Goal: Navigation & Orientation: Find specific page/section

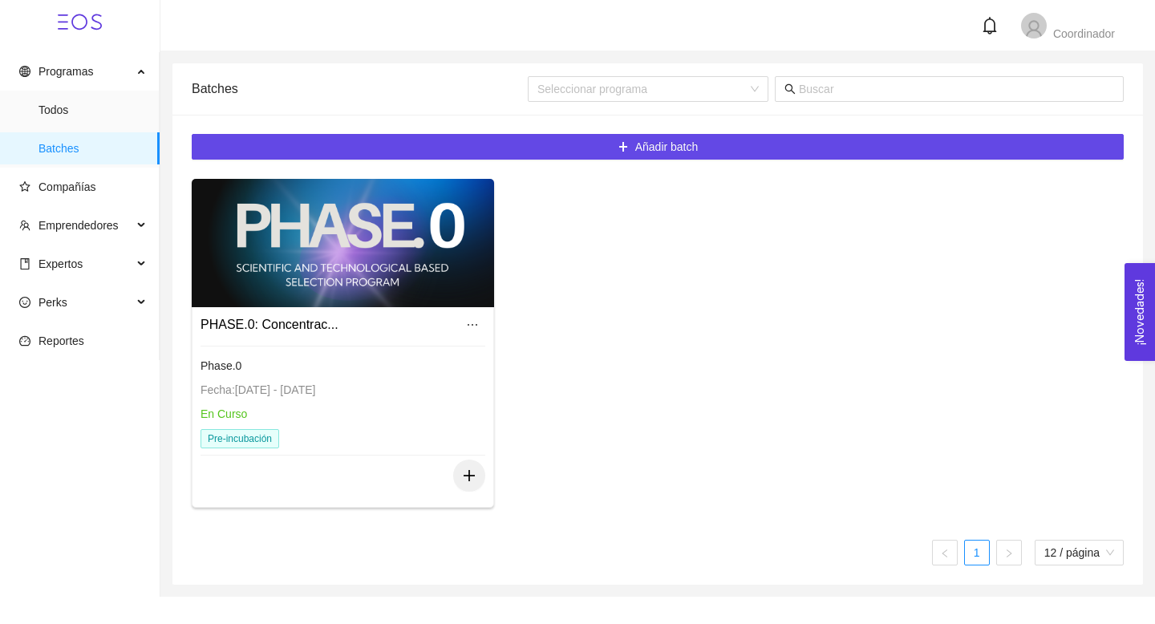
click at [307, 258] on div at bounding box center [343, 243] width 302 height 128
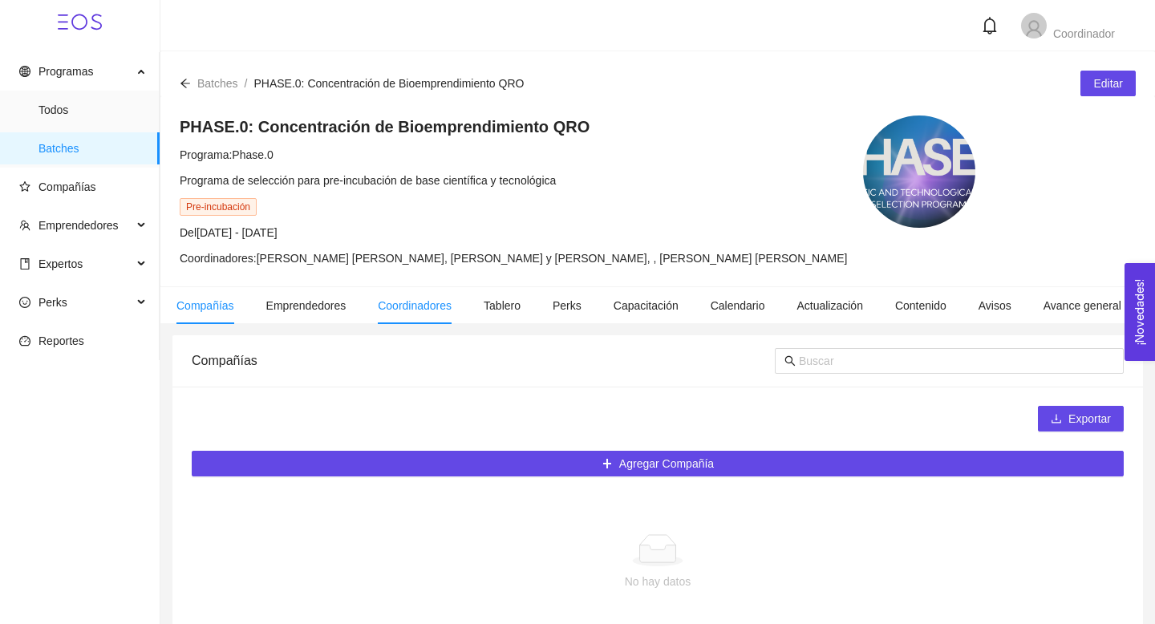
click at [424, 299] on span "Coordinadores" at bounding box center [415, 305] width 74 height 13
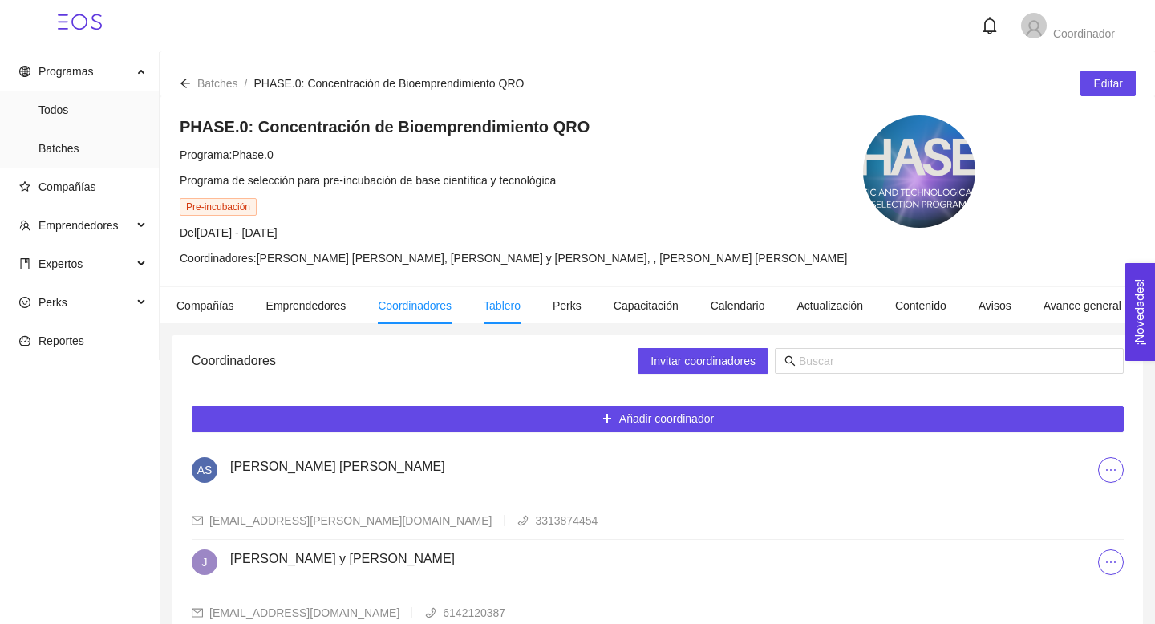
click at [513, 319] on li "Tablero" at bounding box center [502, 305] width 69 height 37
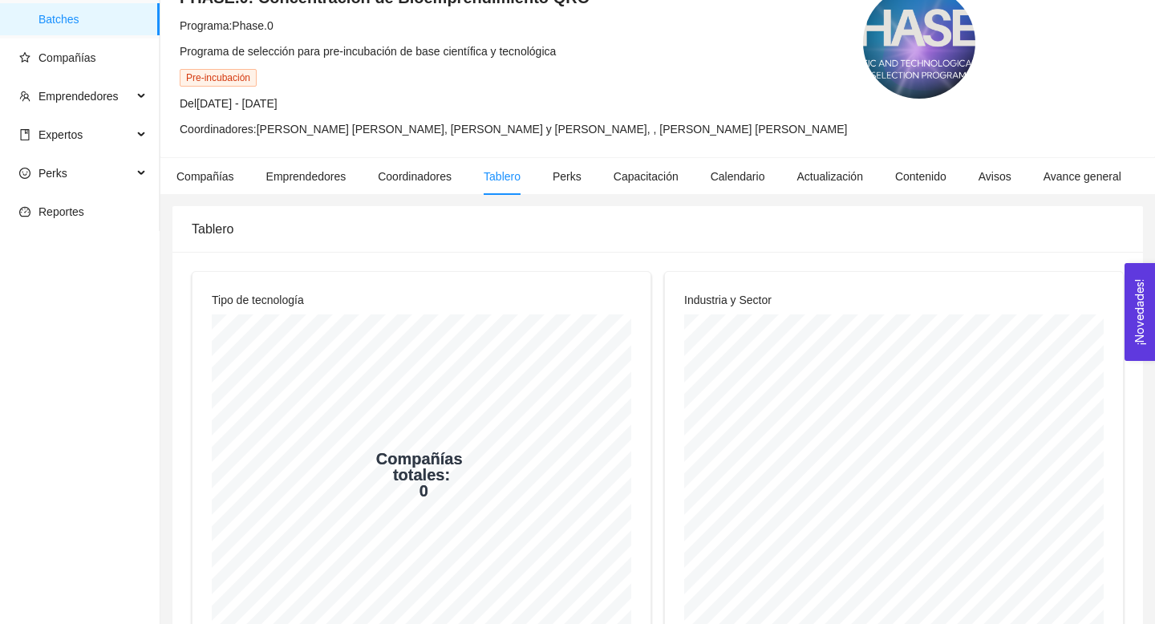
scroll to position [127, 0]
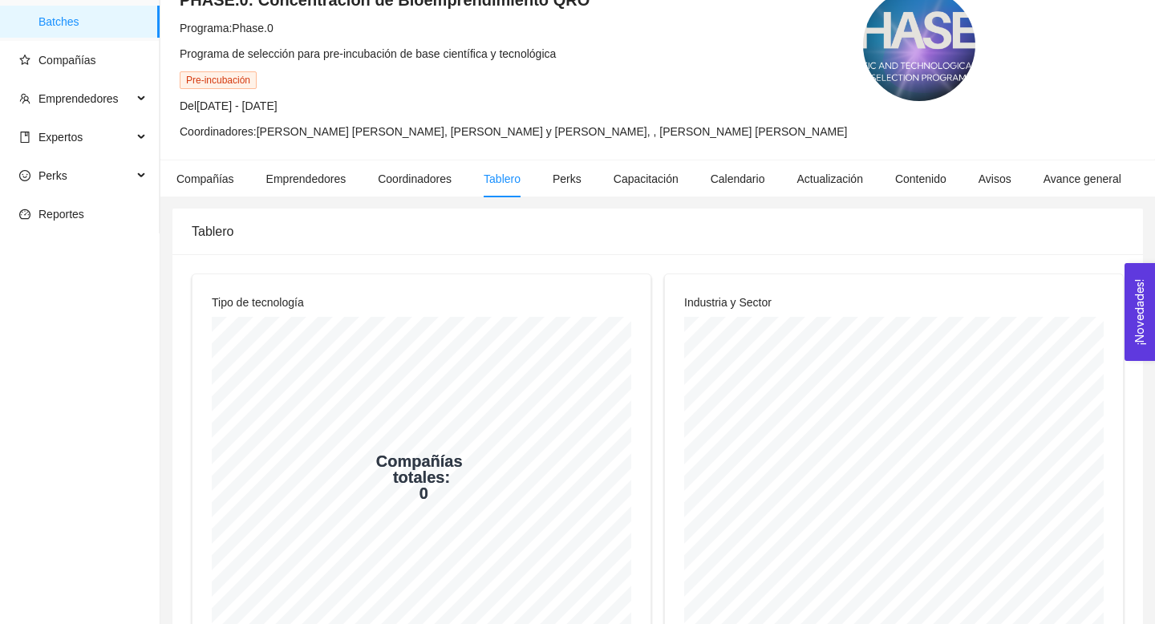
click at [288, 126] on span "Coordinadores: Ana Sofia Contreras Córdova, Jessica Hidalgo y Costilla Hernande…" at bounding box center [513, 131] width 667 height 13
click at [291, 181] on span "Emprendedores" at bounding box center [306, 178] width 80 height 13
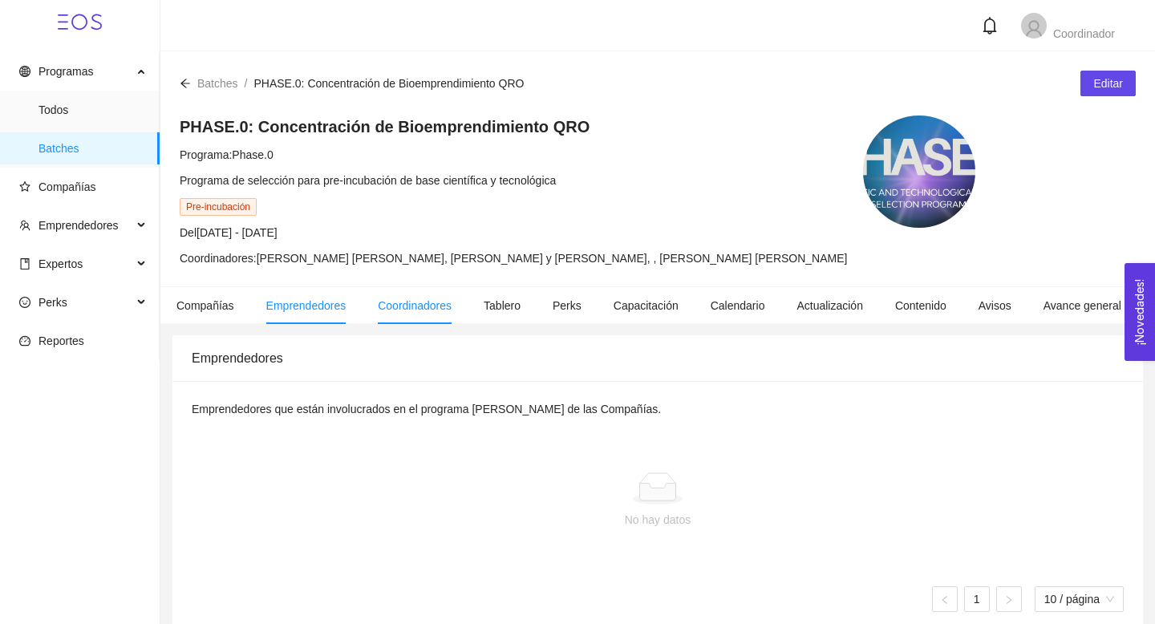
click at [432, 302] on span "Coordinadores" at bounding box center [415, 305] width 74 height 13
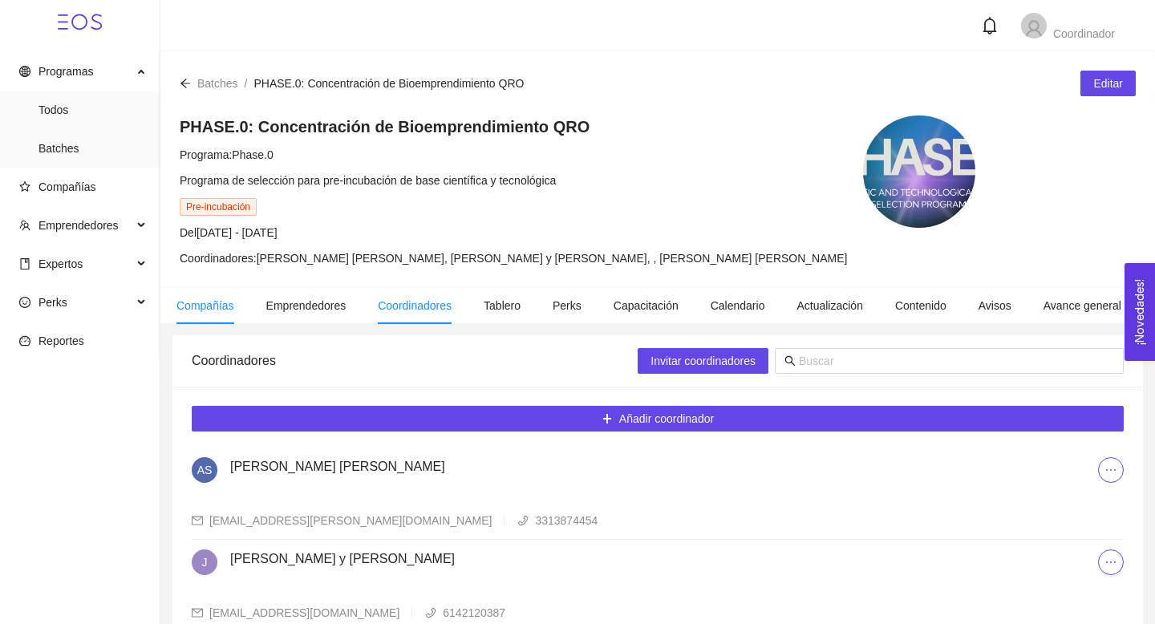
click at [179, 314] on li "Compañías" at bounding box center [205, 305] width 90 height 37
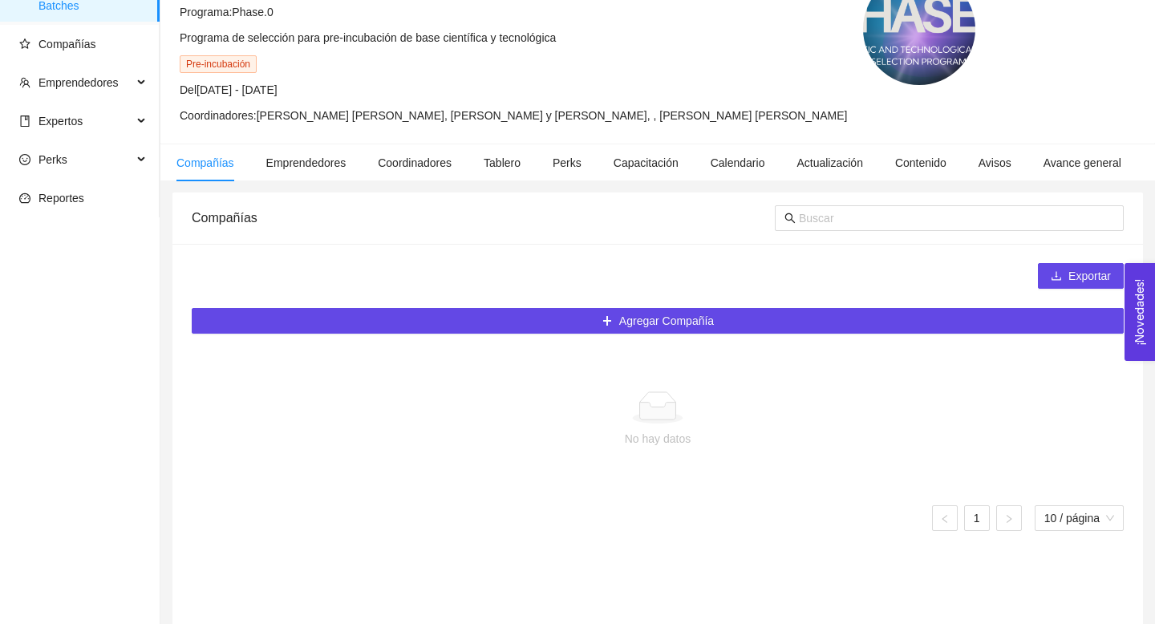
scroll to position [170, 0]
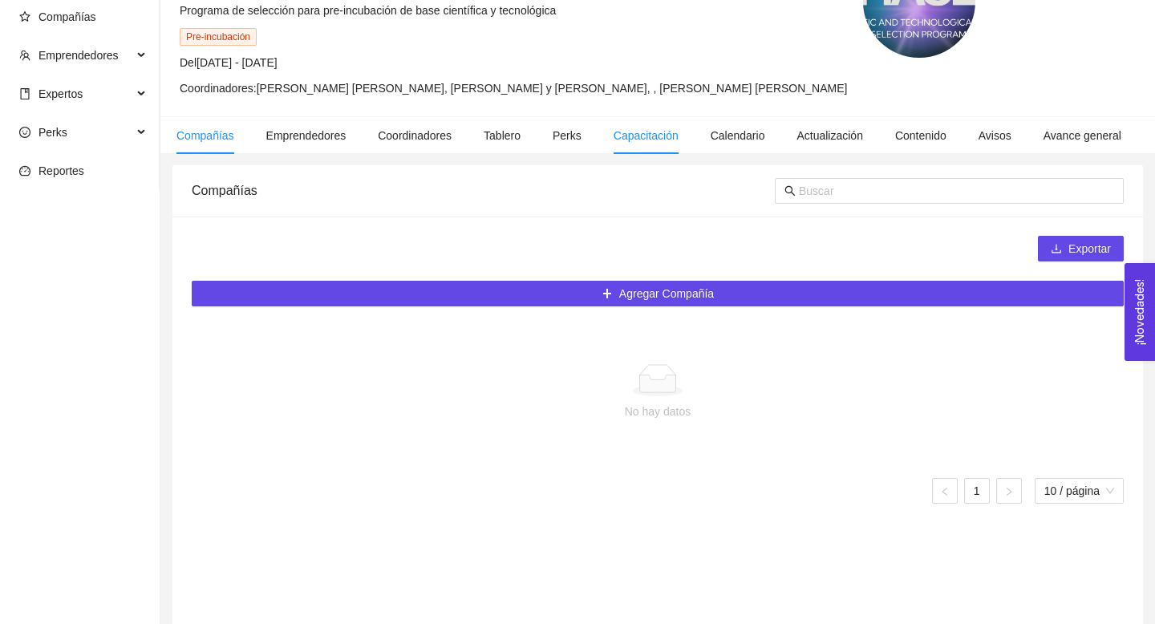
click at [655, 137] on span "Capacitación" at bounding box center [646, 135] width 65 height 13
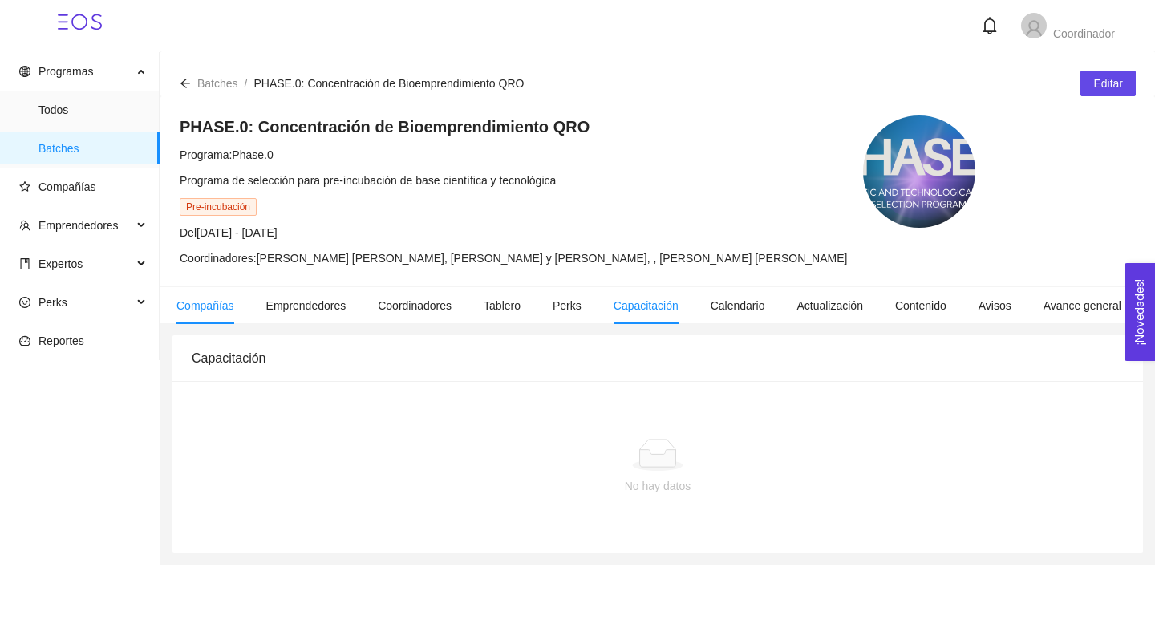
click at [197, 300] on span "Compañías" at bounding box center [205, 305] width 58 height 13
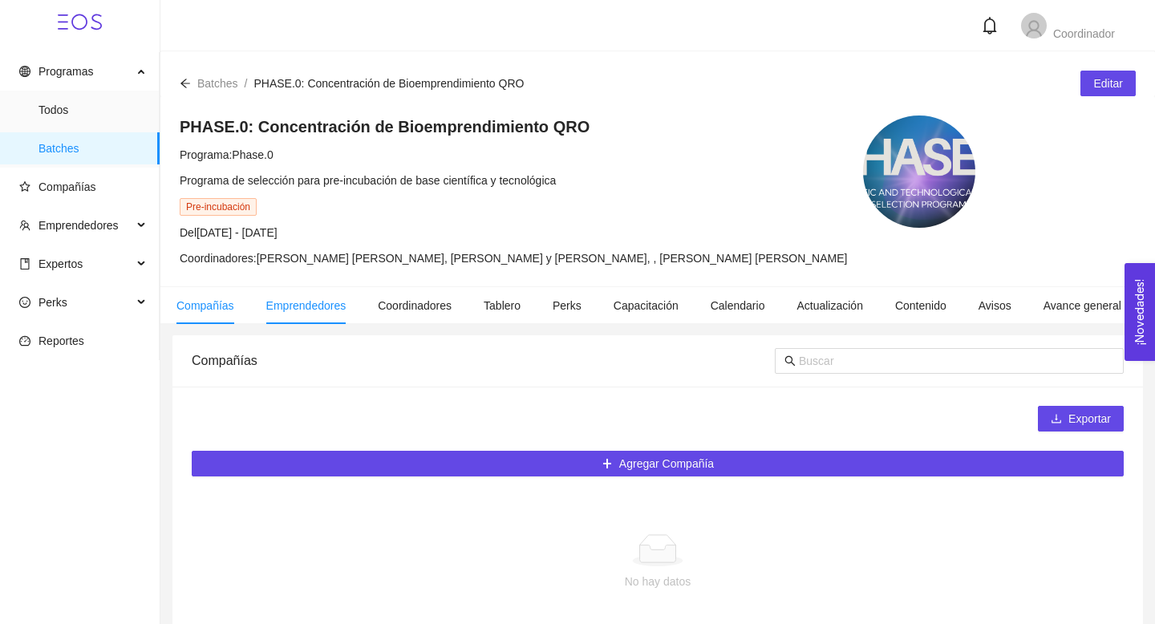
click at [328, 314] on li "Emprendedores" at bounding box center [306, 305] width 112 height 37
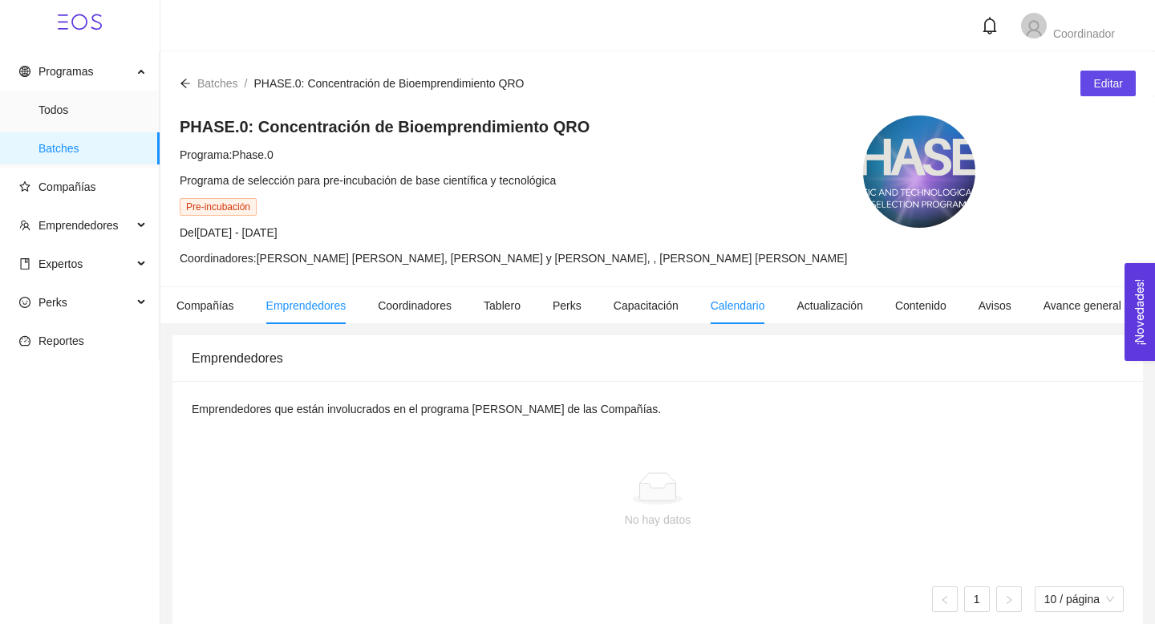
click at [759, 304] on span "Calendario" at bounding box center [738, 305] width 55 height 13
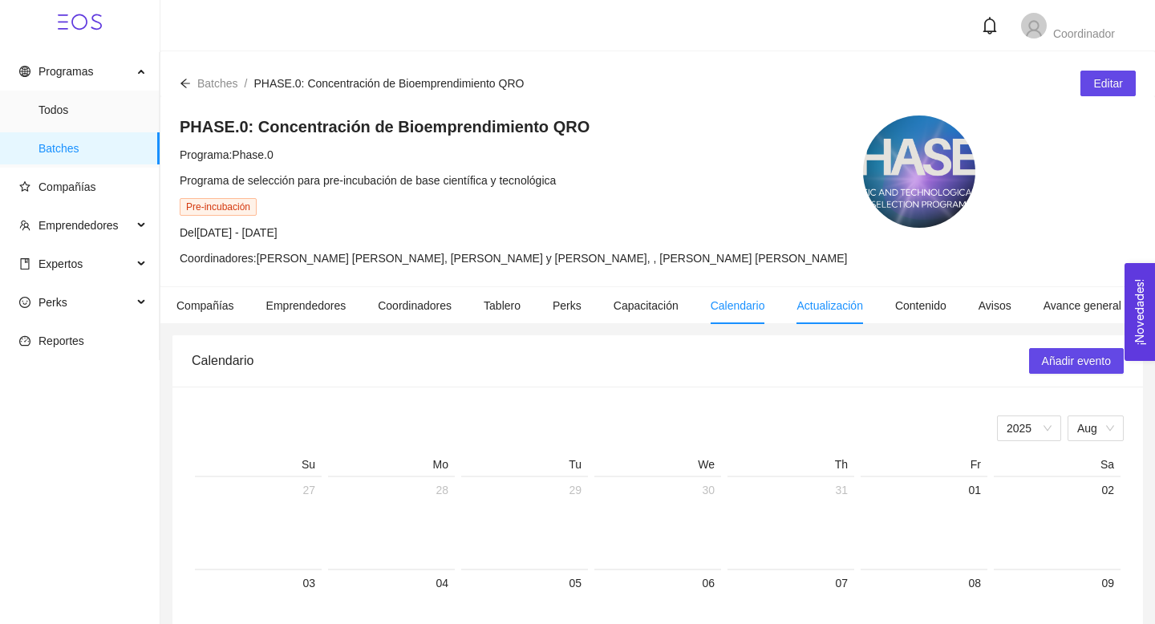
click at [863, 309] on span "Actualización" at bounding box center [830, 305] width 67 height 13
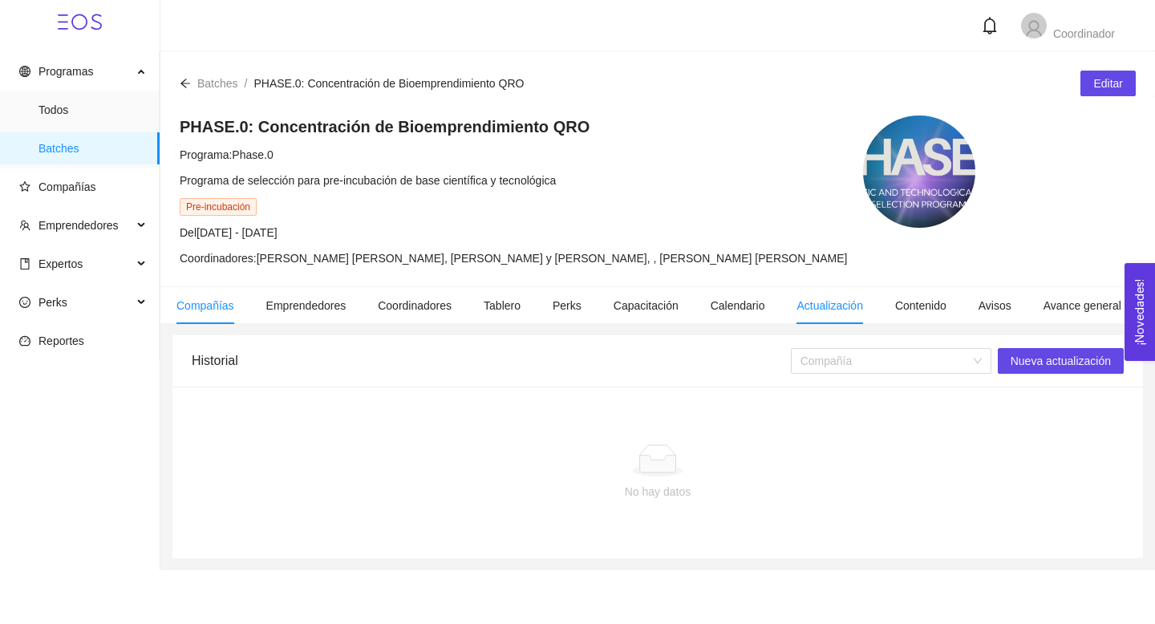
click at [231, 308] on span "Compañías" at bounding box center [205, 305] width 58 height 13
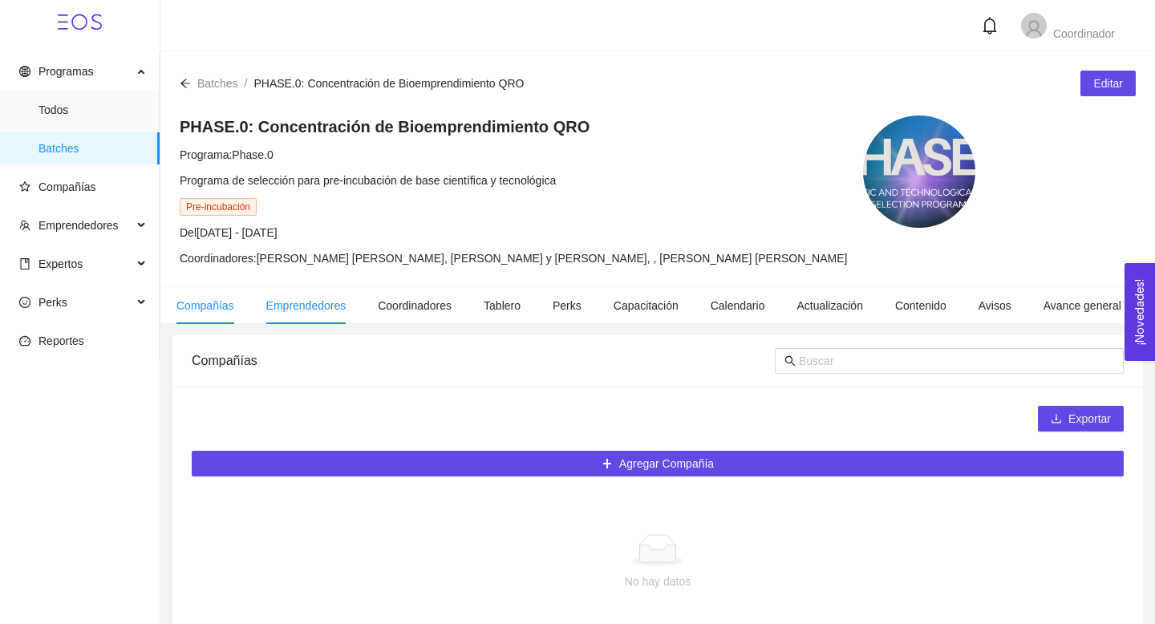
click at [334, 310] on span "Emprendedores" at bounding box center [306, 305] width 80 height 13
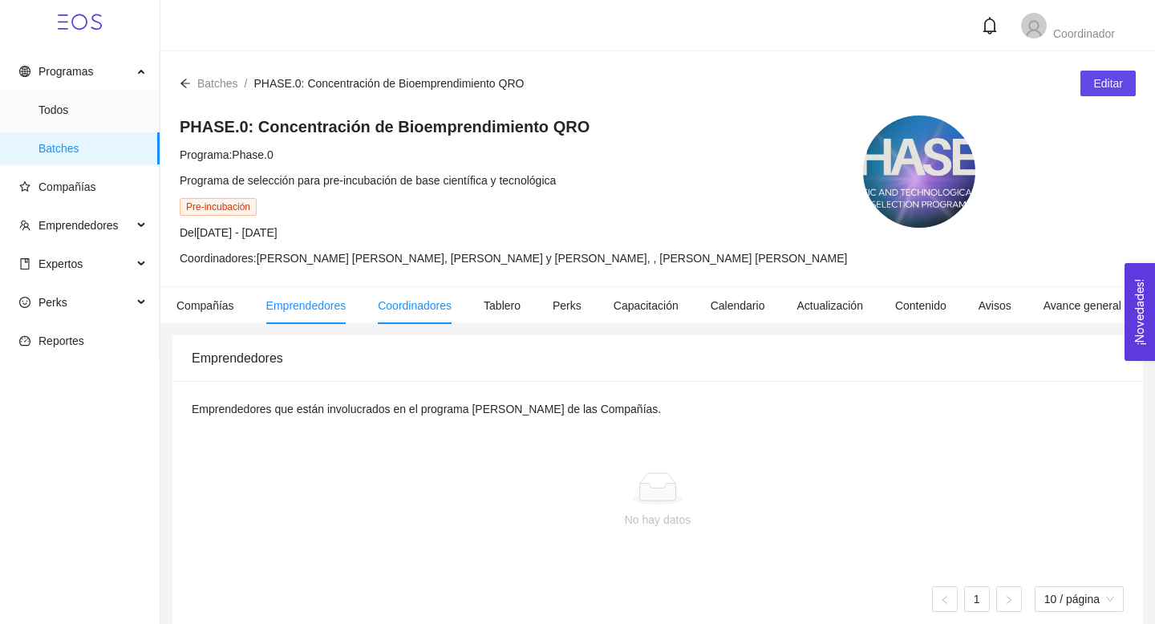
click at [444, 302] on span "Coordinadores" at bounding box center [415, 305] width 74 height 13
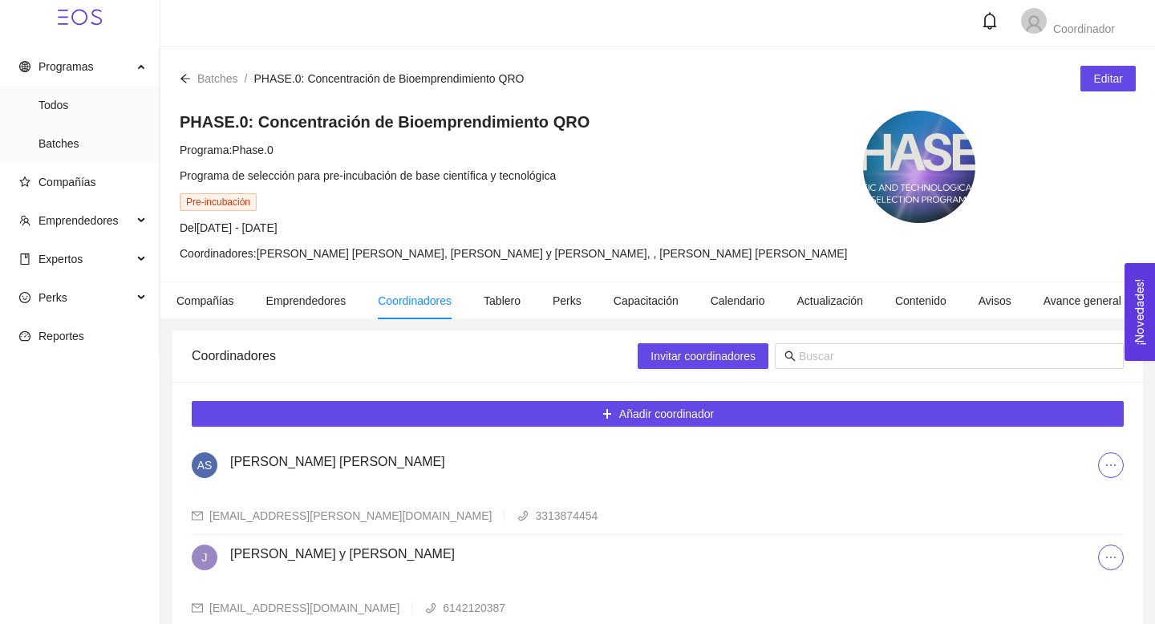
scroll to position [2, 0]
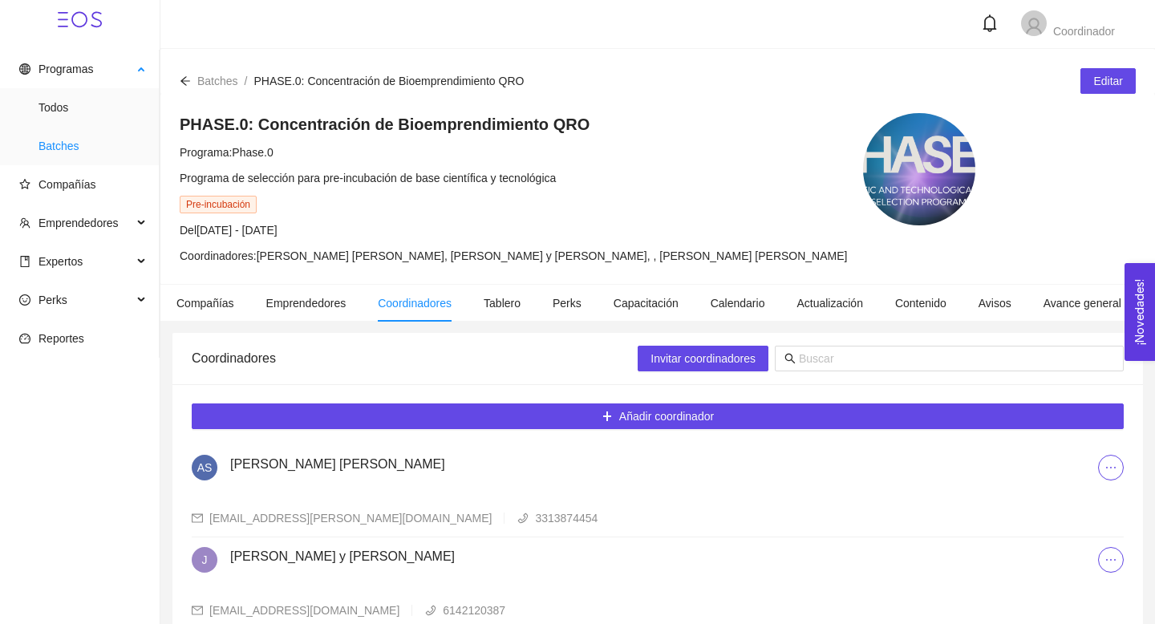
click at [47, 147] on span "Batches" at bounding box center [93, 146] width 108 height 32
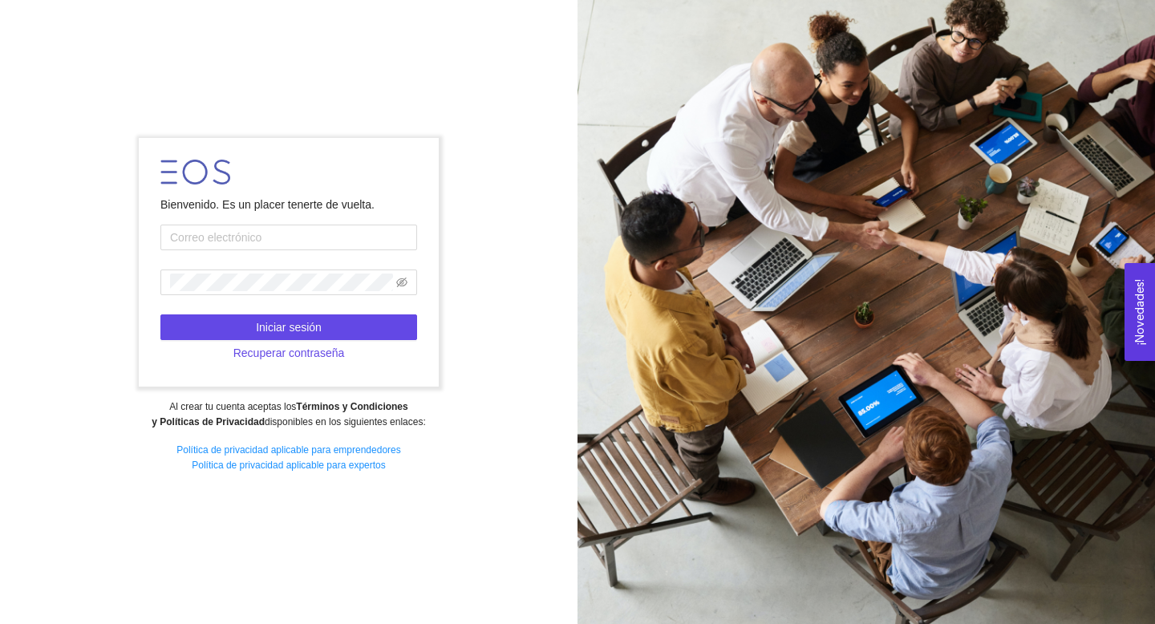
click at [251, 251] on form "Bienvenido. Es un placer tenerte de vuelta. Iniciar sesión Recuperar contraseña" at bounding box center [288, 262] width 299 height 249
click at [277, 233] on input "text" at bounding box center [288, 238] width 257 height 26
type input "[EMAIL_ADDRESS][DOMAIN_NAME]"
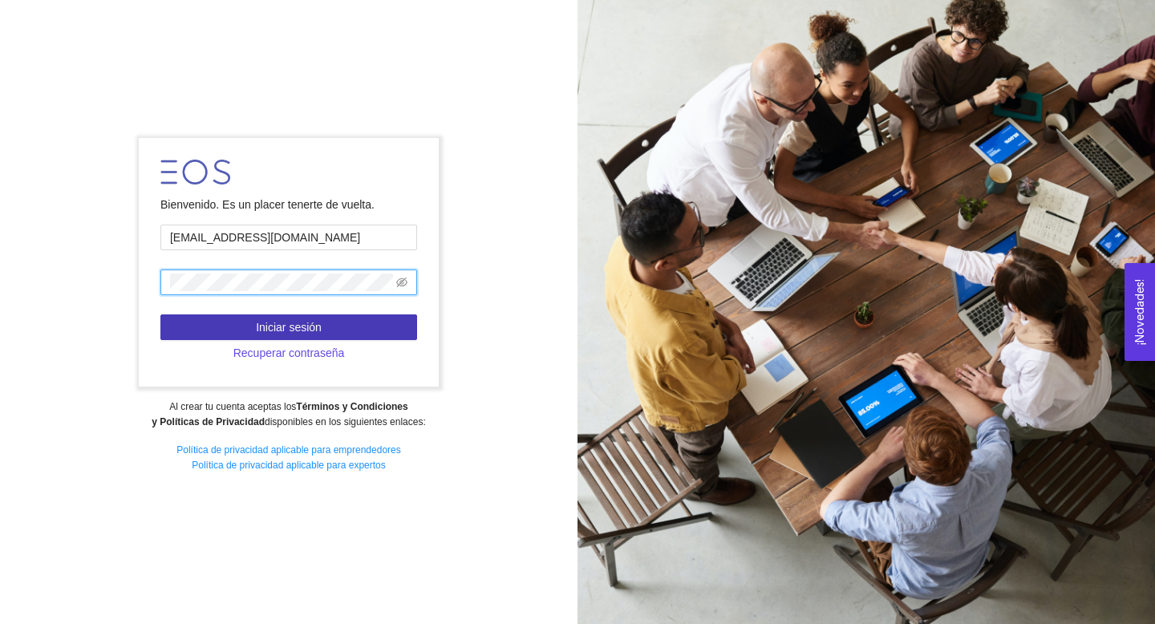
click at [343, 331] on button "Iniciar sesión" at bounding box center [288, 327] width 257 height 26
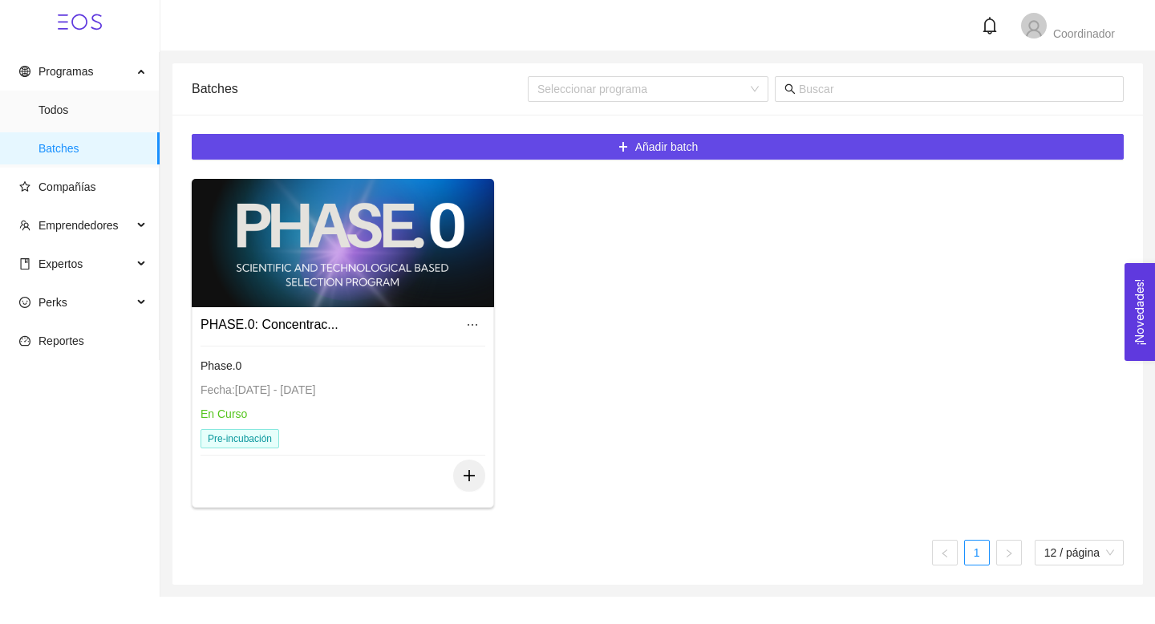
click at [374, 253] on div at bounding box center [343, 243] width 302 height 128
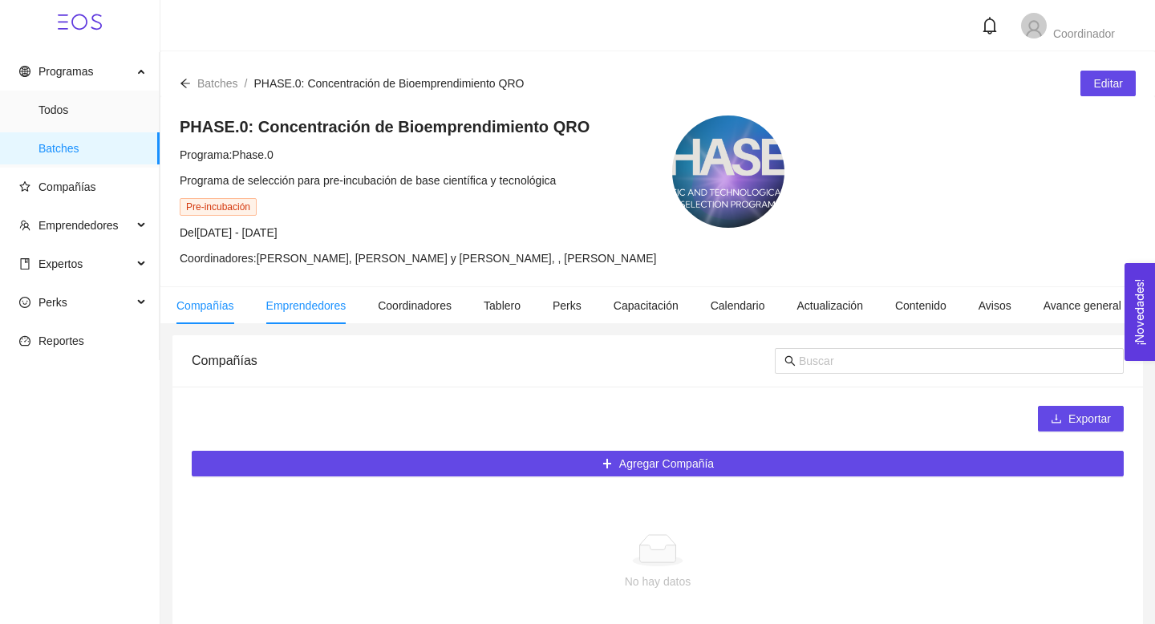
click at [311, 308] on span "Emprendedores" at bounding box center [306, 305] width 80 height 13
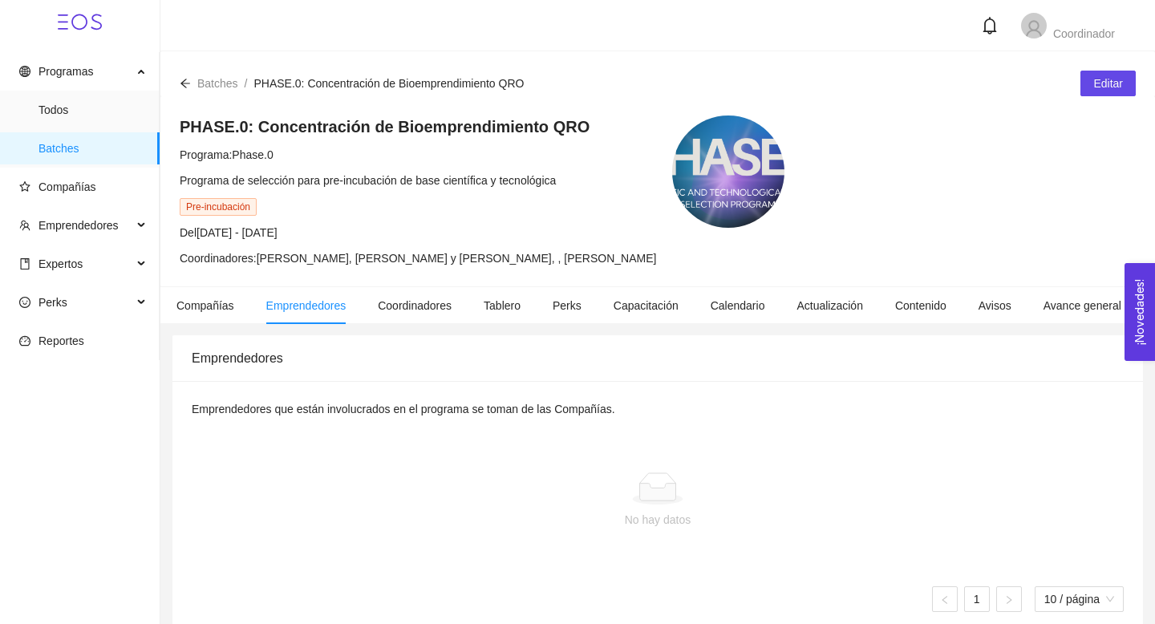
scroll to position [18, 0]
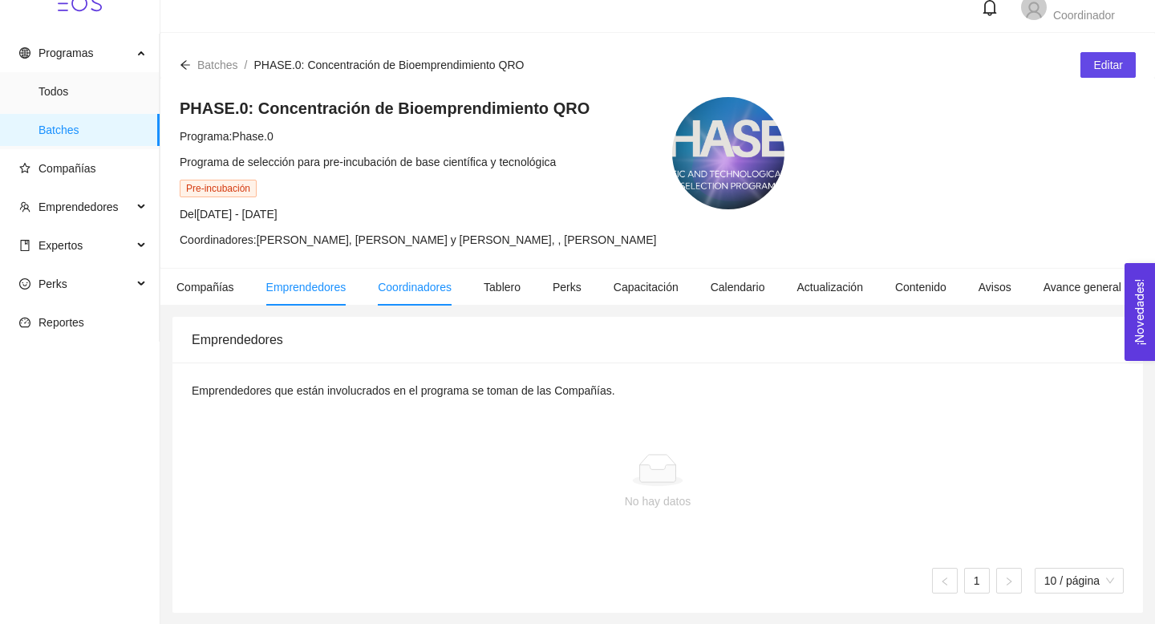
click at [405, 282] on span "Coordinadores" at bounding box center [415, 287] width 74 height 13
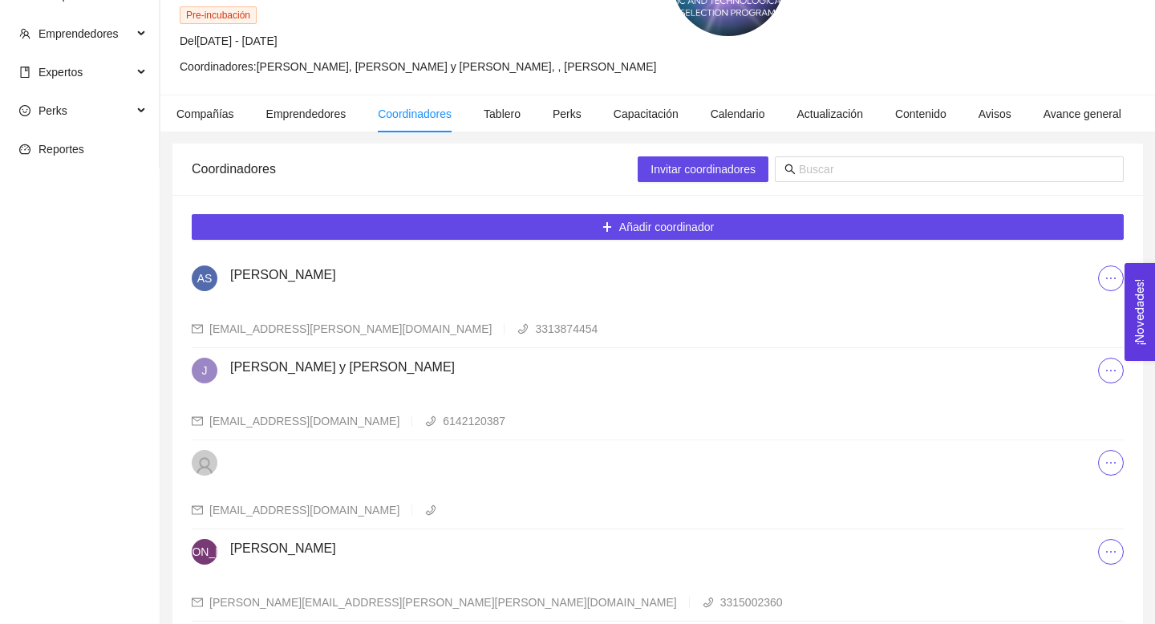
scroll to position [265, 0]
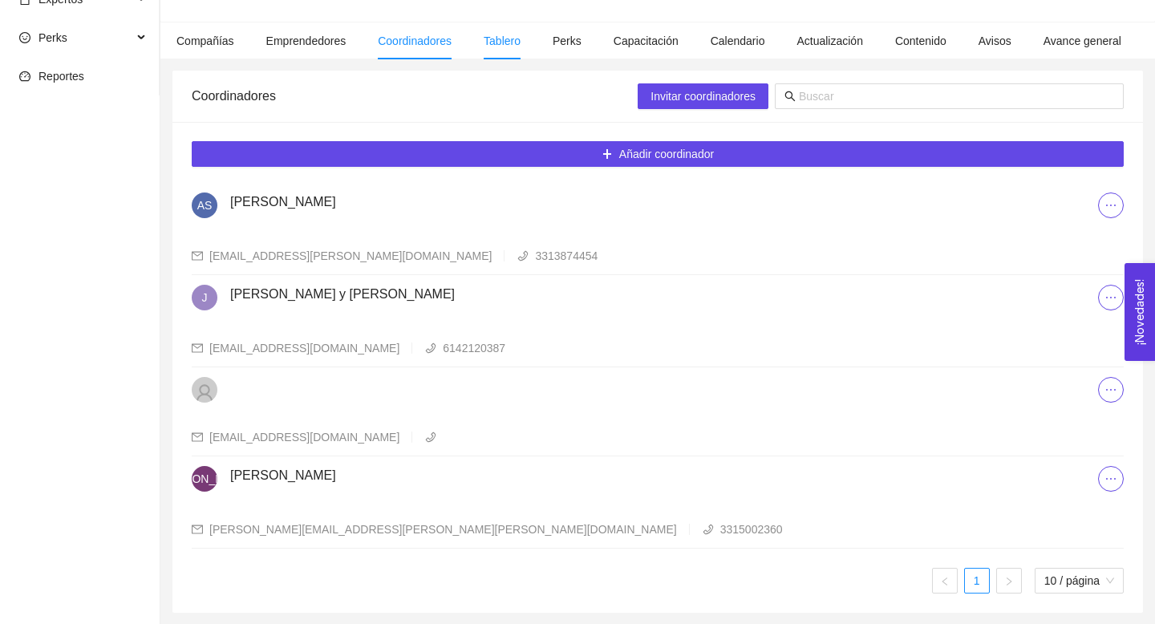
click at [516, 34] on span "Tablero" at bounding box center [502, 40] width 37 height 13
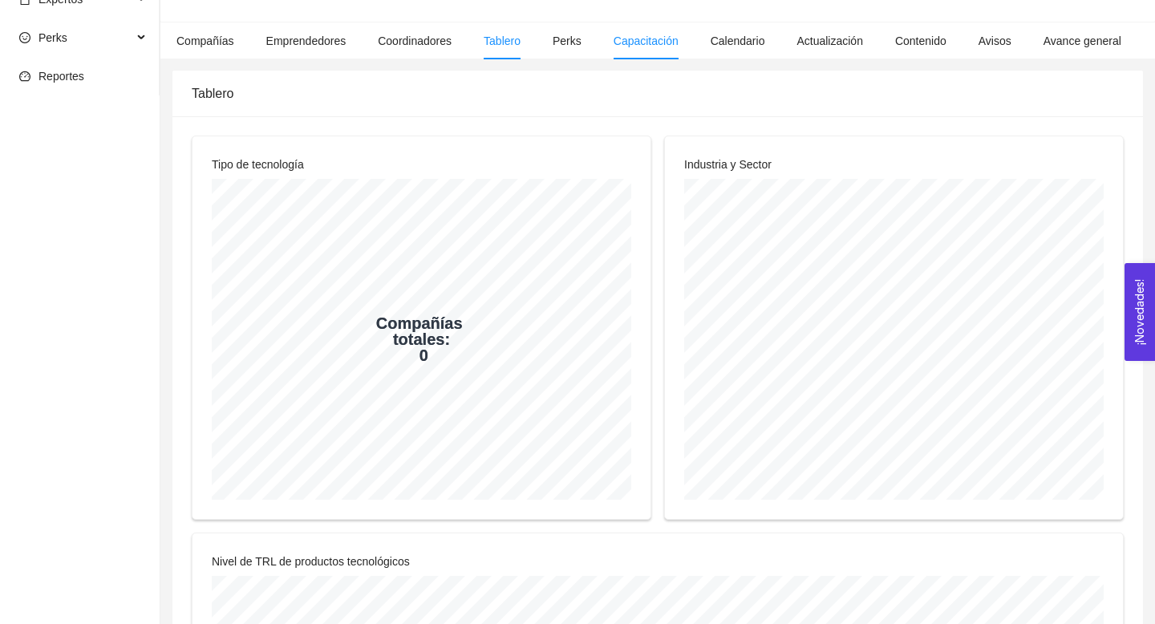
click at [673, 39] on span "Capacitación" at bounding box center [646, 40] width 65 height 13
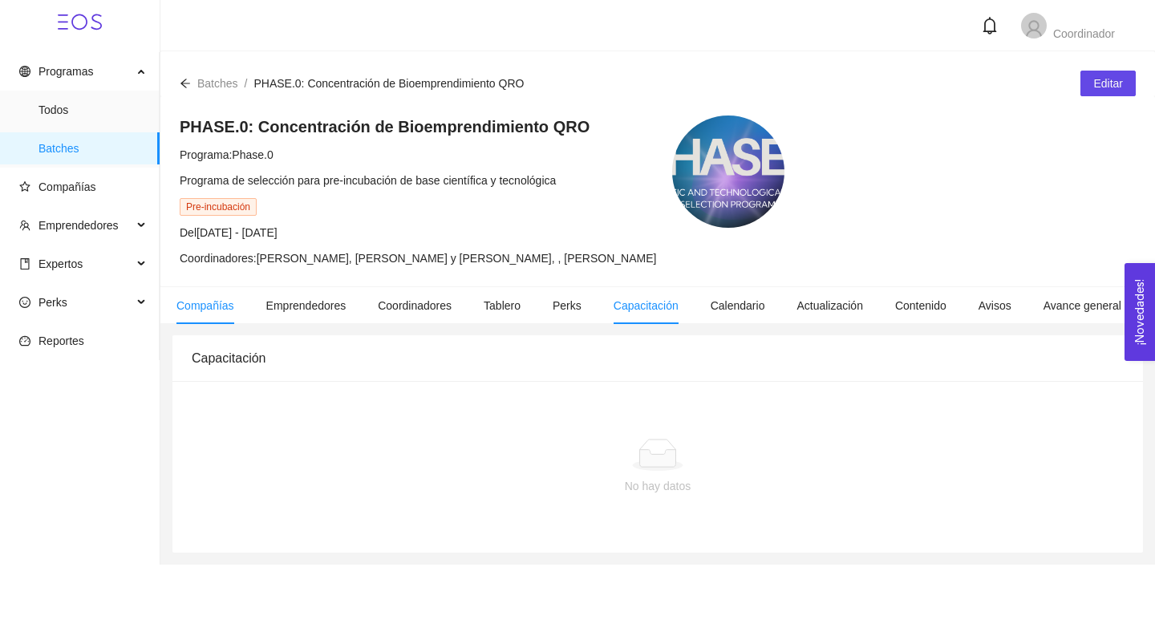
click at [212, 306] on span "Compañías" at bounding box center [205, 305] width 58 height 13
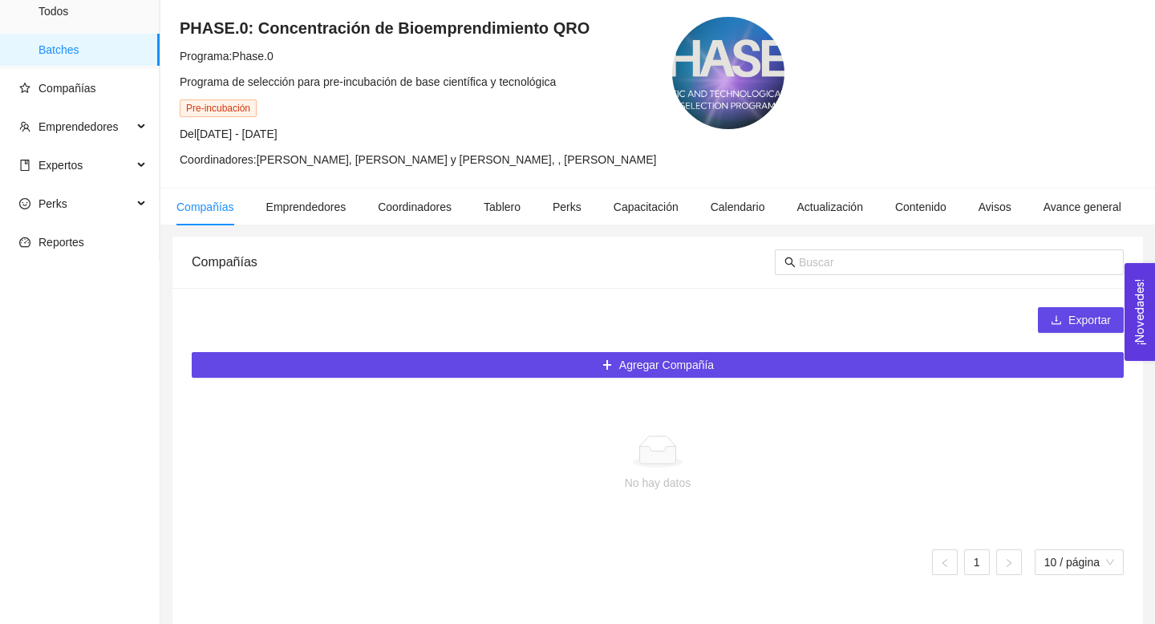
scroll to position [67, 0]
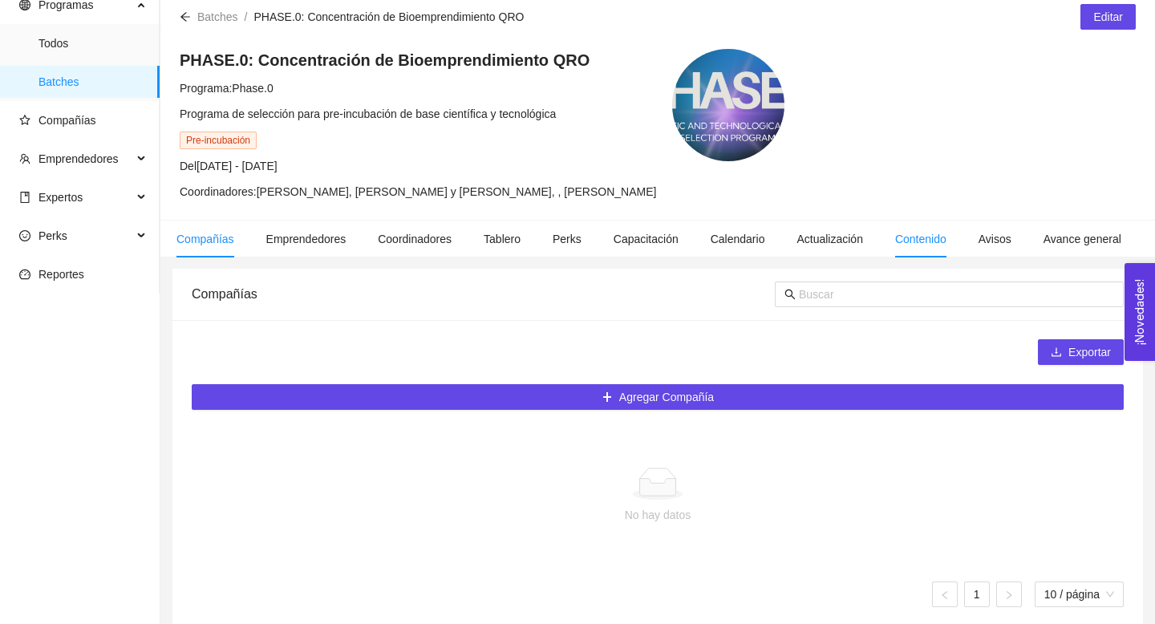
click at [935, 257] on main "Batches / PHASE.0: Concentración de Bioemprendimiento QRO / Editar PHASE.0: Con…" at bounding box center [657, 373] width 995 height 777
click at [934, 235] on span "Contenido" at bounding box center [920, 239] width 51 height 13
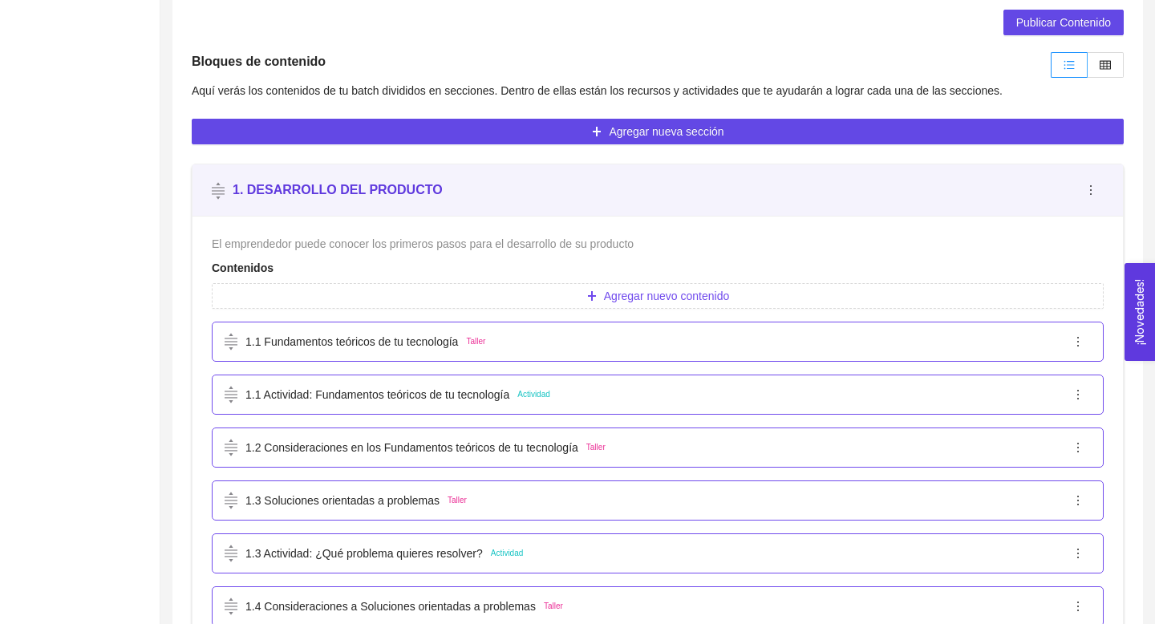
scroll to position [391, 0]
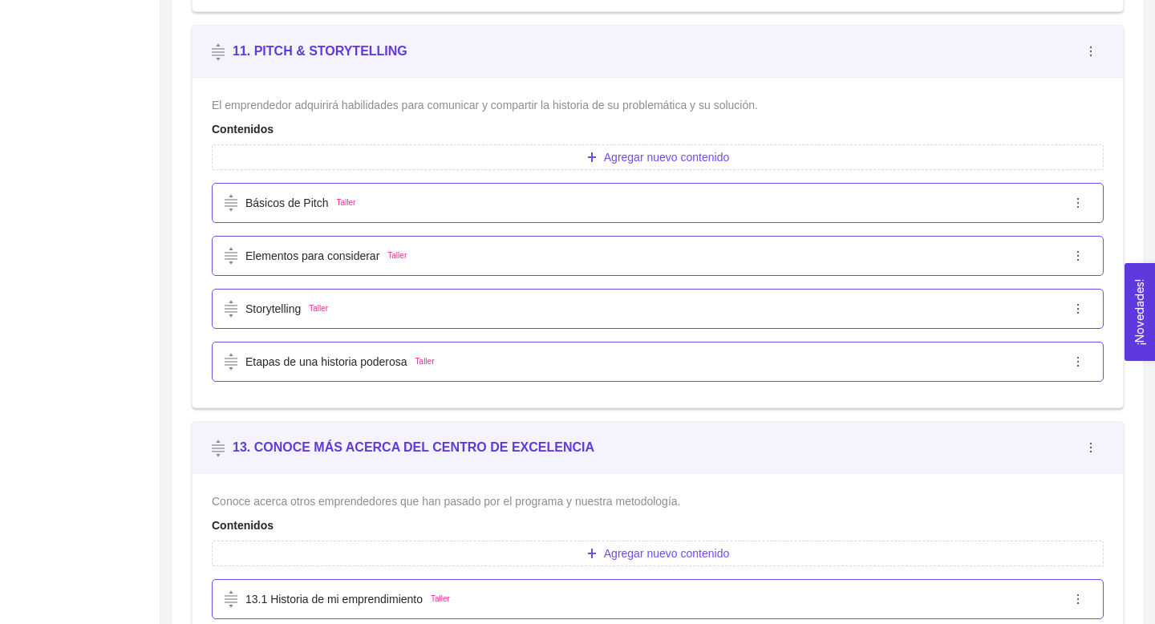
scroll to position [7431, 0]
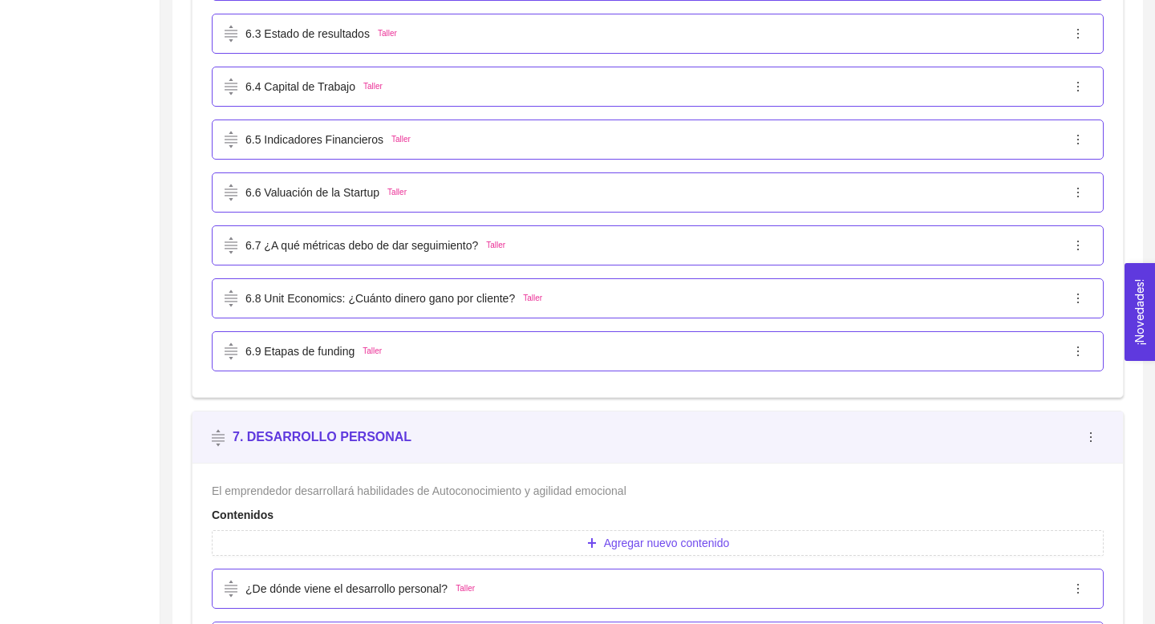
click at [493, 228] on div "6.7 ¿A qué métricas debo de dar seguimiento? Taller" at bounding box center [658, 245] width 892 height 40
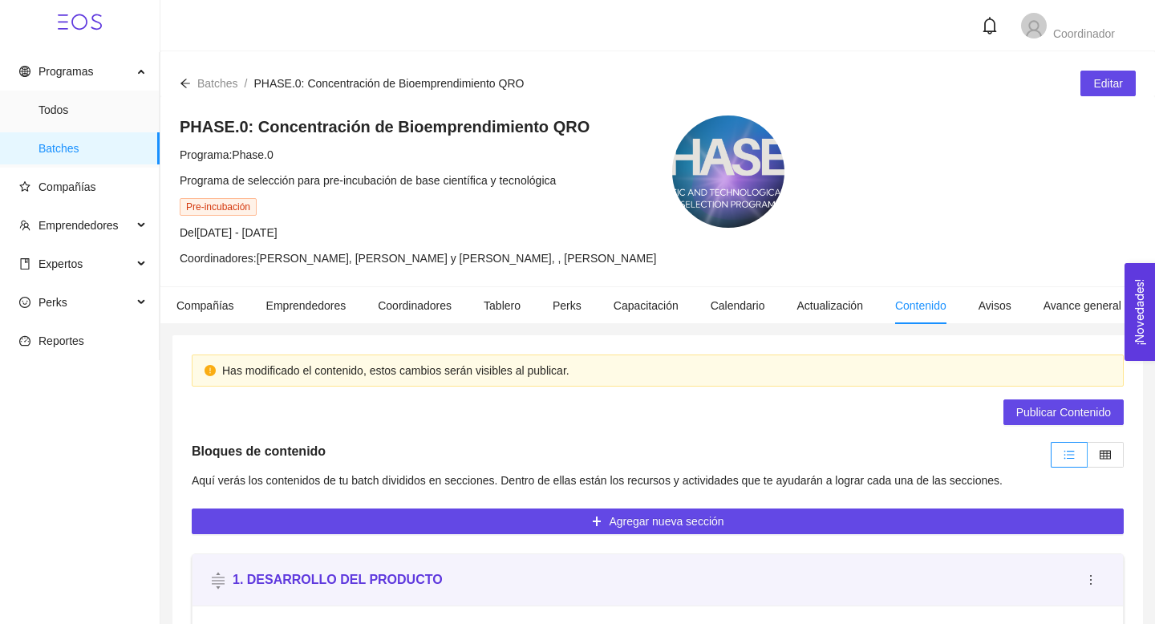
scroll to position [168, 0]
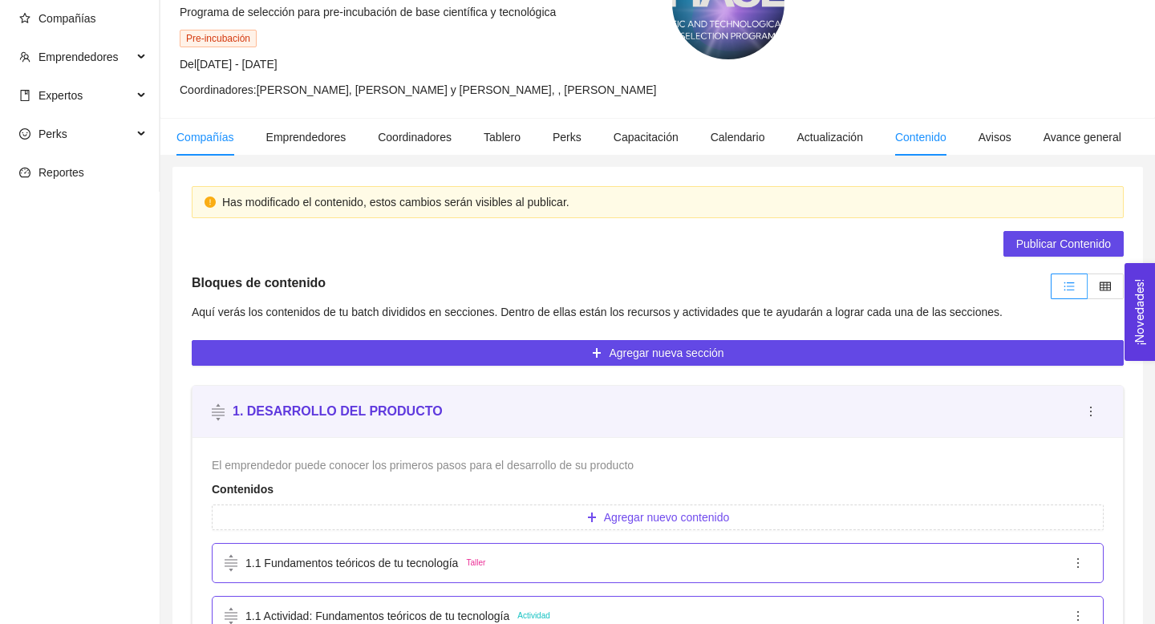
click at [212, 136] on span "Compañías" at bounding box center [205, 137] width 58 height 13
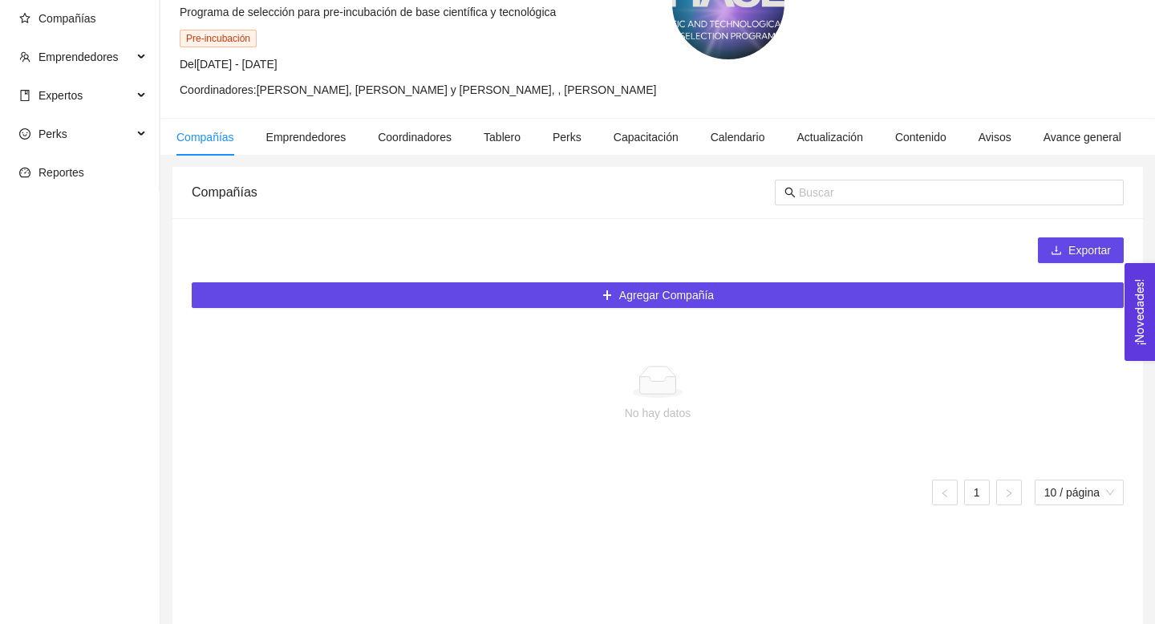
scroll to position [204, 0]
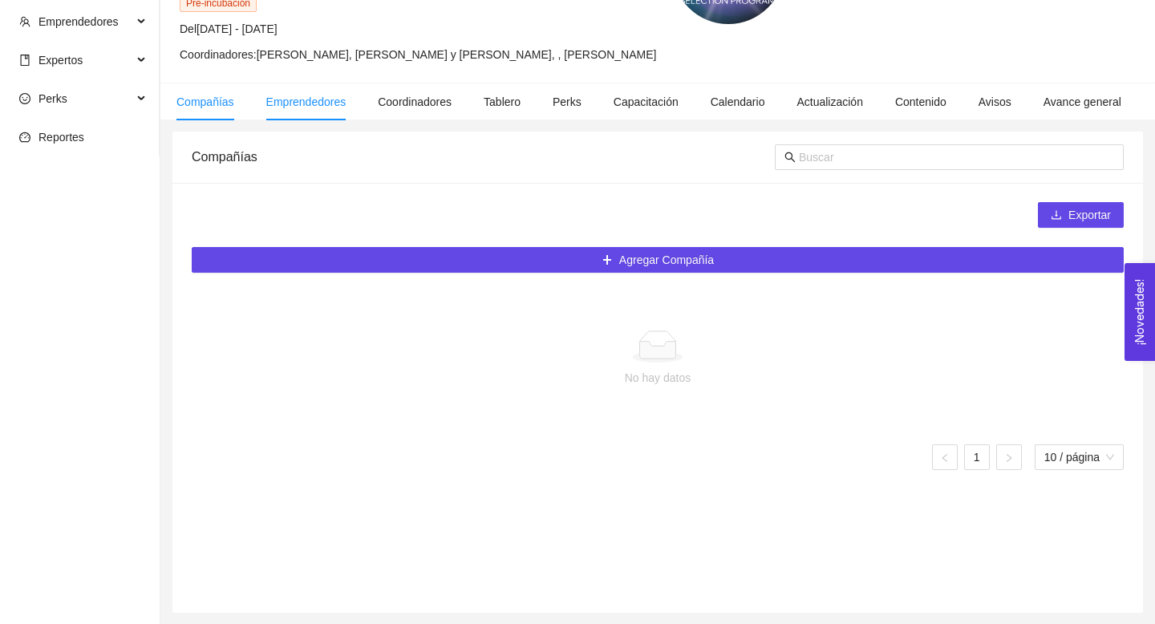
click at [320, 97] on span "Emprendedores" at bounding box center [306, 101] width 80 height 13
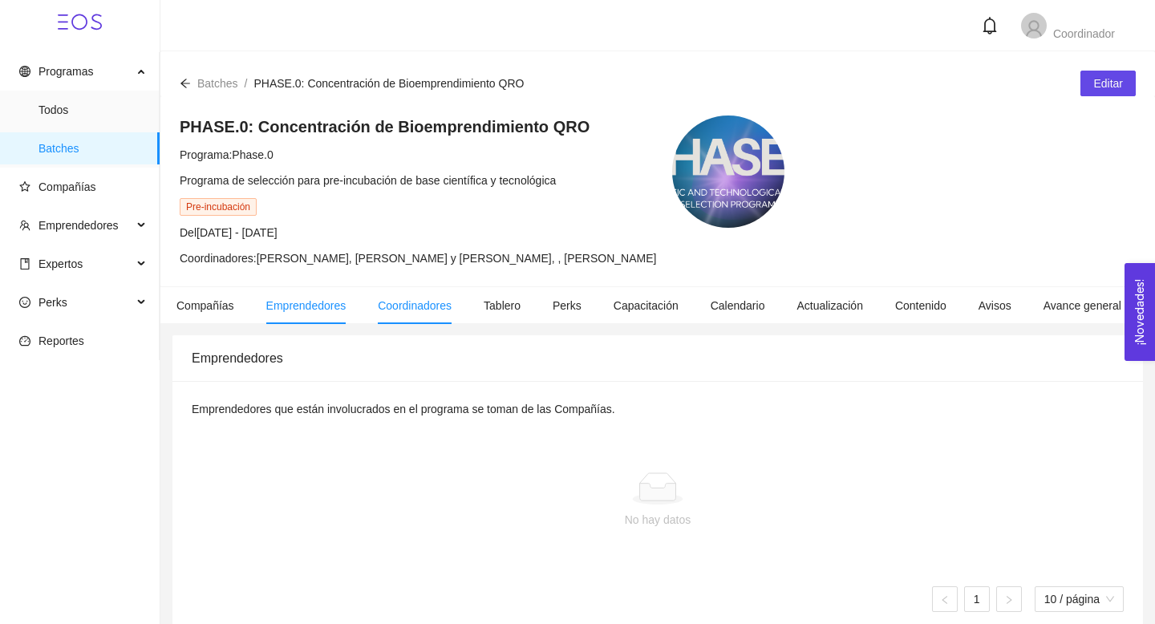
click at [436, 318] on li "Coordinadores" at bounding box center [415, 305] width 106 height 37
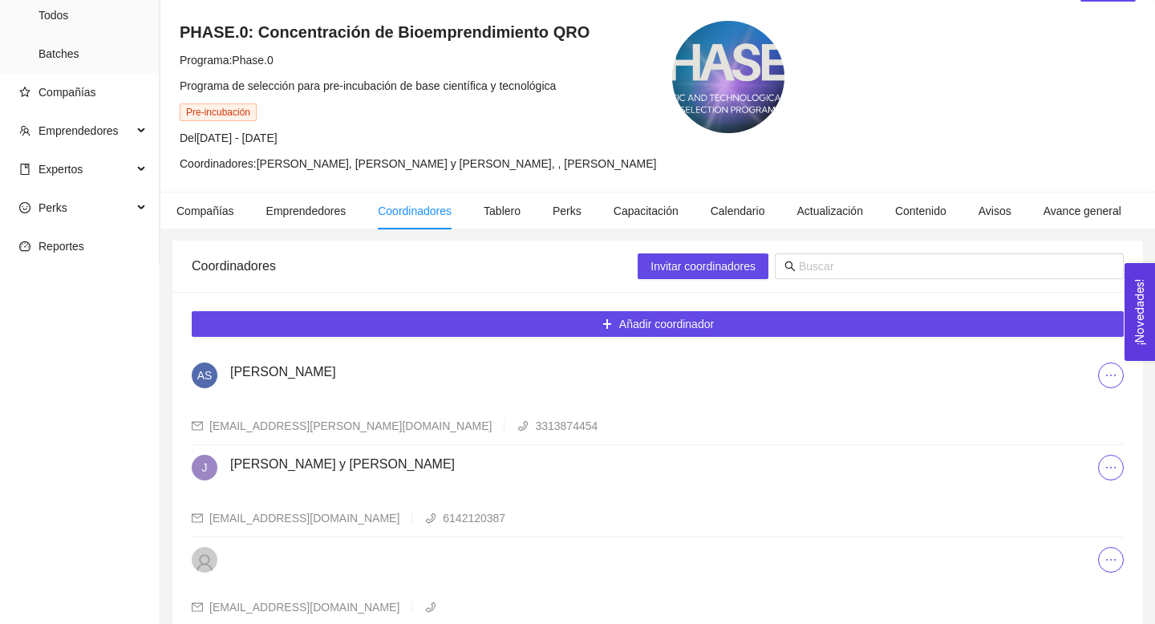
scroll to position [95, 0]
click at [324, 562] on div at bounding box center [645, 559] width 907 height 26
click at [229, 213] on span "Compañías" at bounding box center [205, 210] width 58 height 13
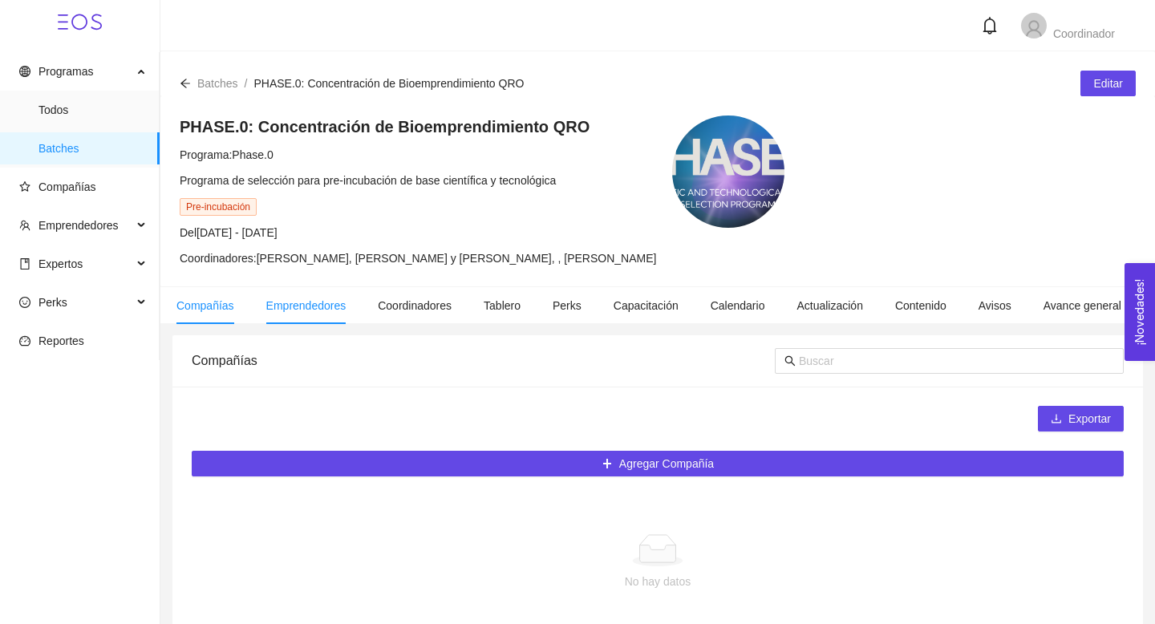
click at [320, 301] on span "Emprendedores" at bounding box center [306, 305] width 80 height 13
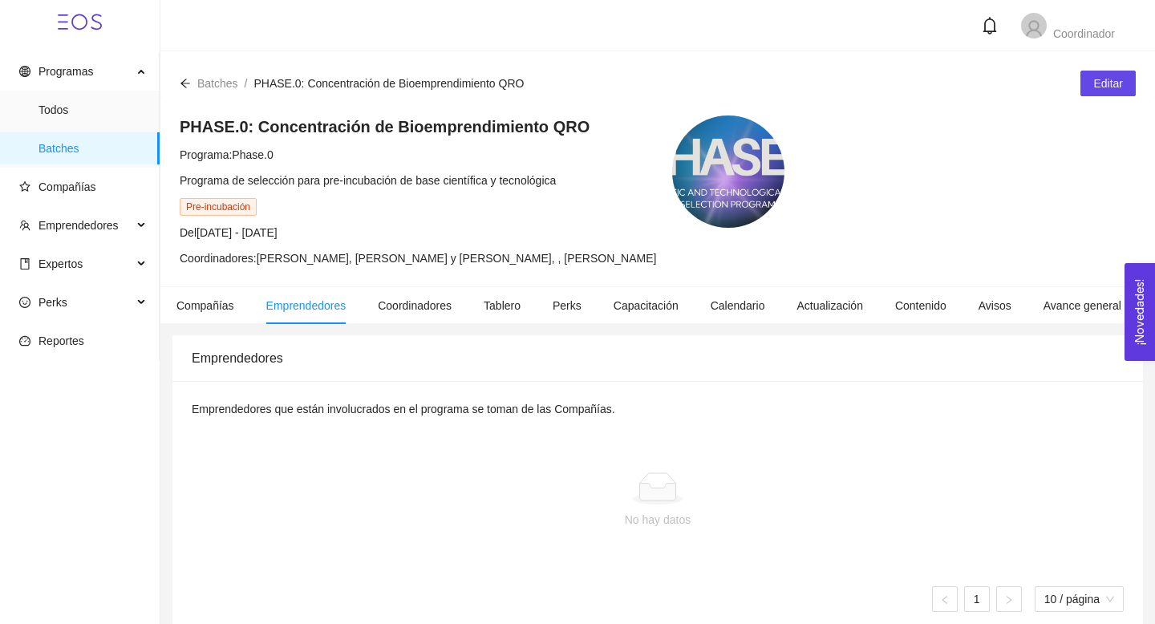
scroll to position [18, 0]
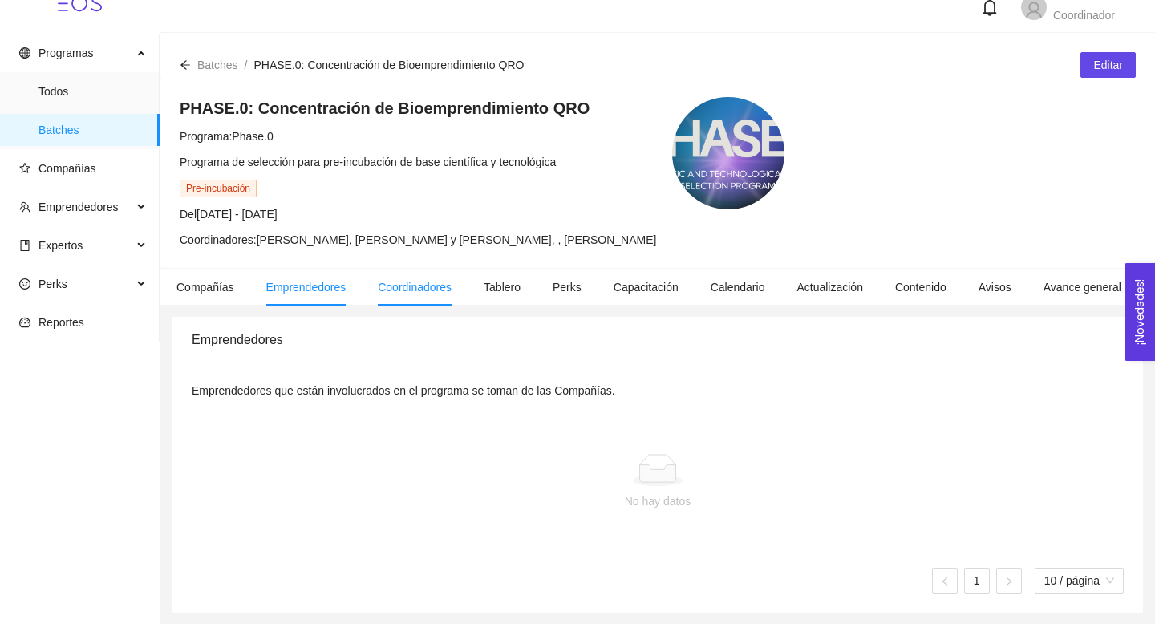
click at [391, 298] on li "Coordinadores" at bounding box center [415, 287] width 106 height 37
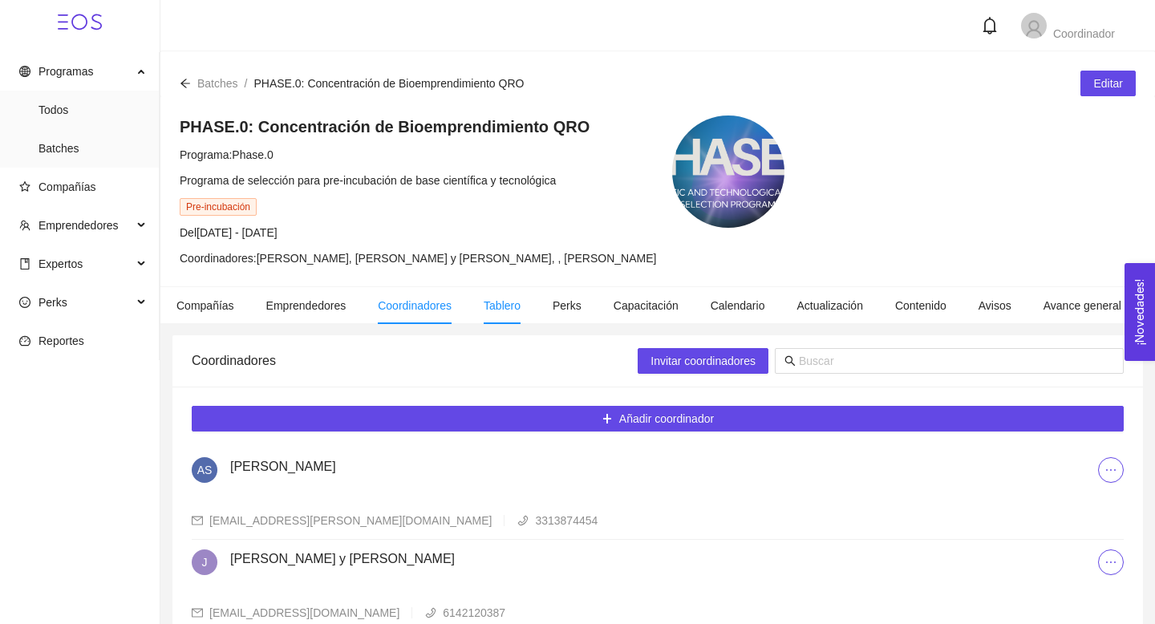
click at [506, 311] on li "Tablero" at bounding box center [502, 305] width 69 height 37
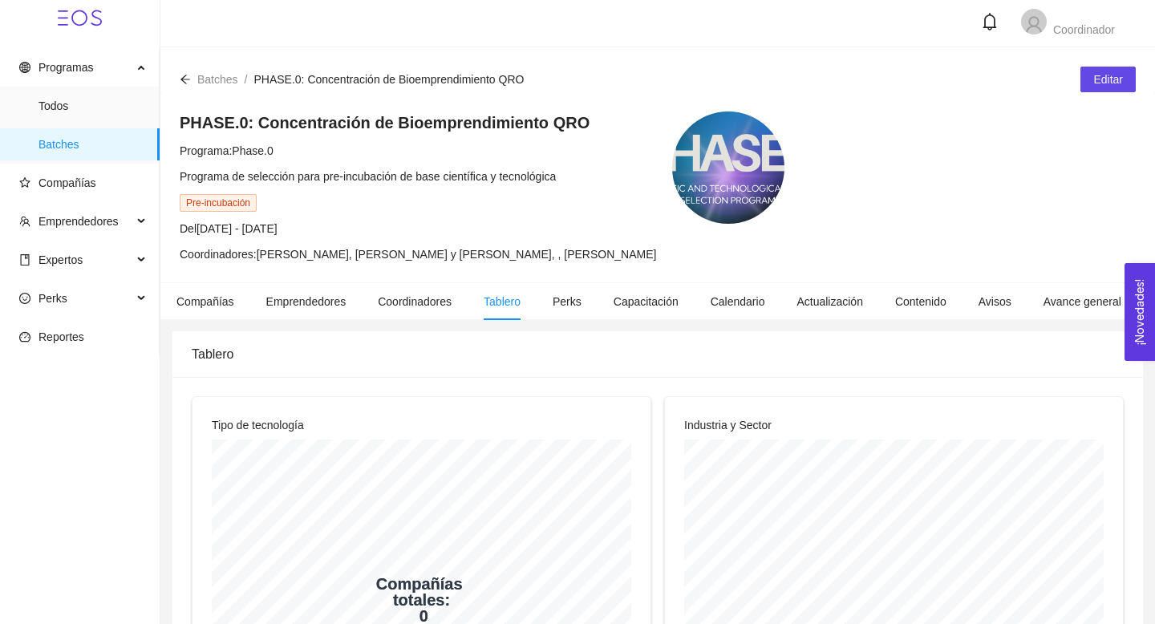
scroll to position [2, 0]
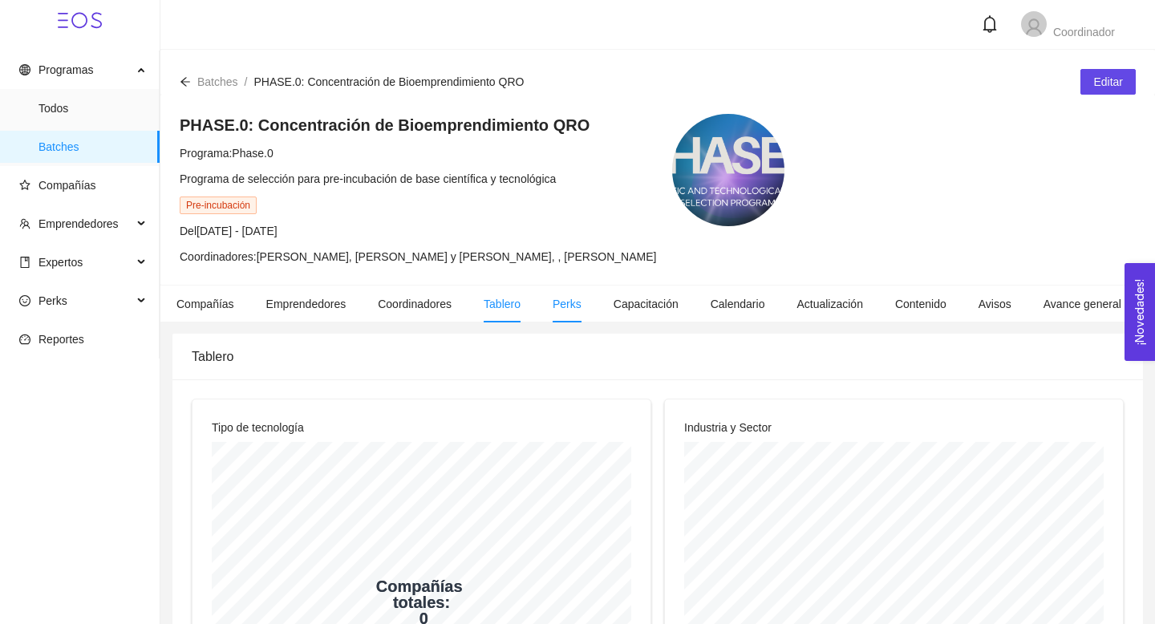
click at [579, 309] on span "Perks" at bounding box center [567, 304] width 29 height 13
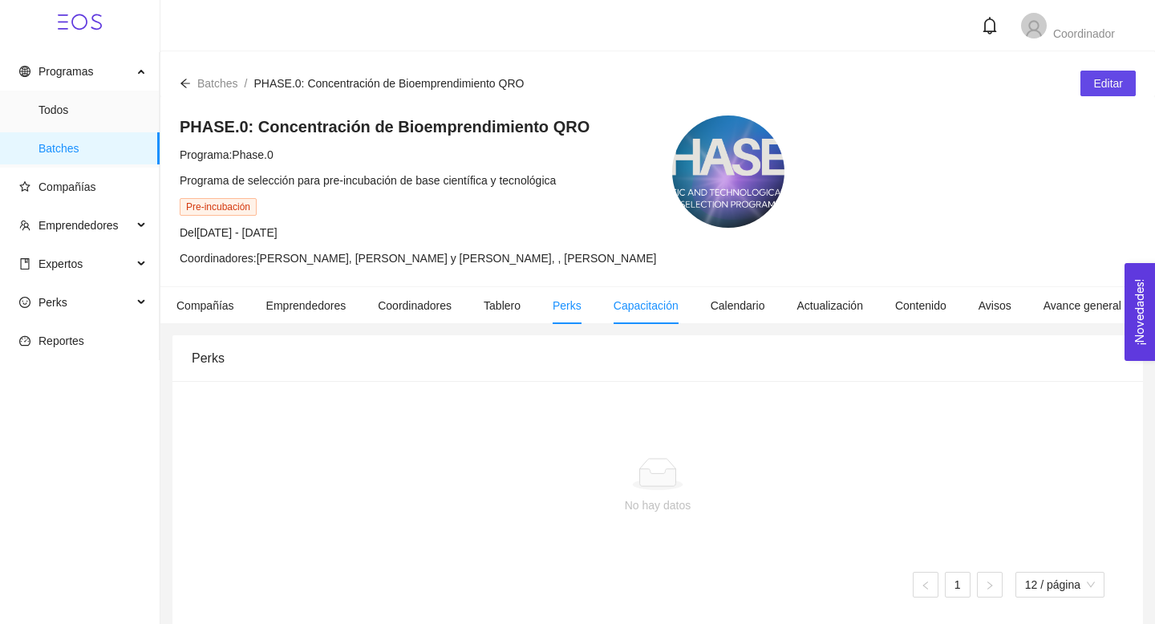
click at [655, 311] on span "Capacitación" at bounding box center [646, 305] width 65 height 13
click at [740, 304] on span "Calendario" at bounding box center [738, 305] width 55 height 13
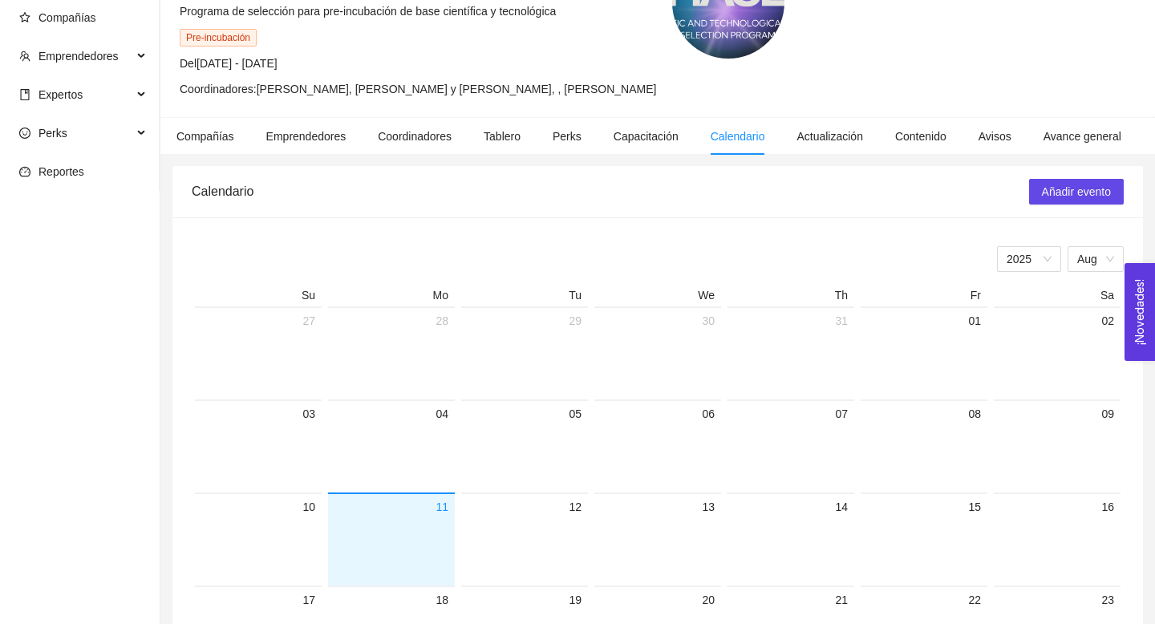
scroll to position [254, 0]
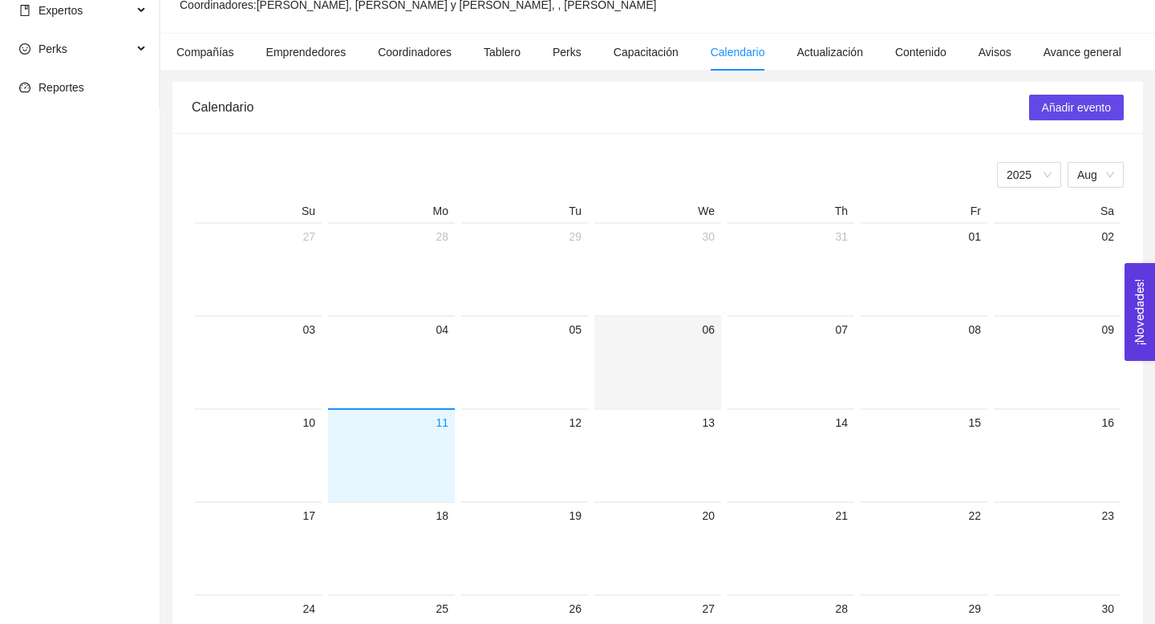
click at [614, 351] on div at bounding box center [658, 373] width 114 height 69
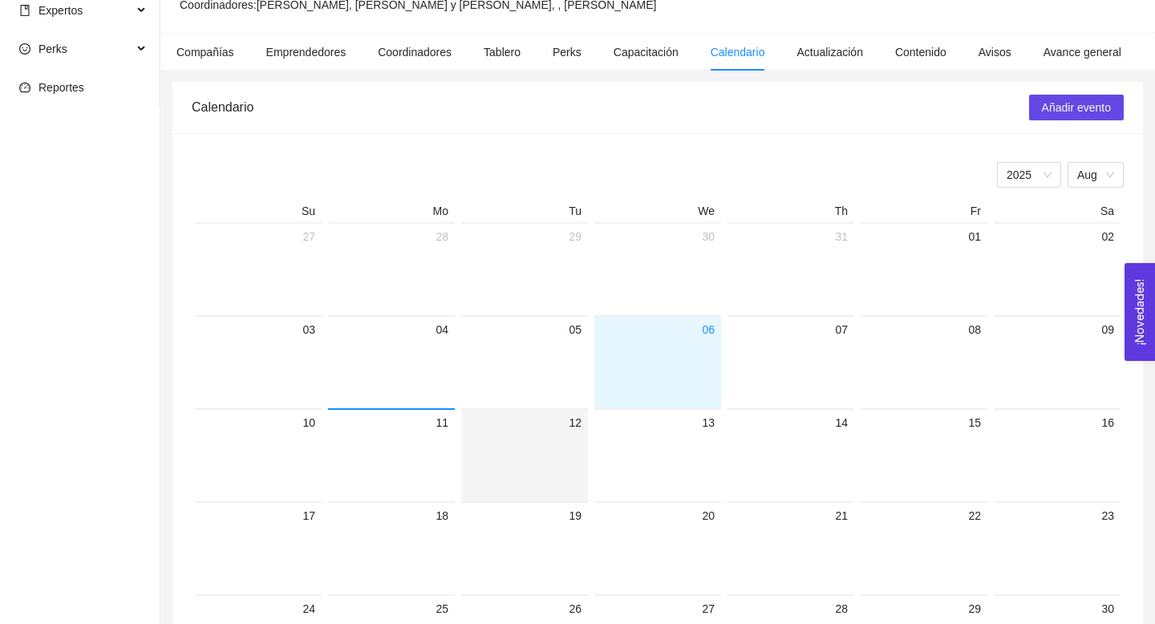
click at [531, 489] on div at bounding box center [525, 466] width 114 height 69
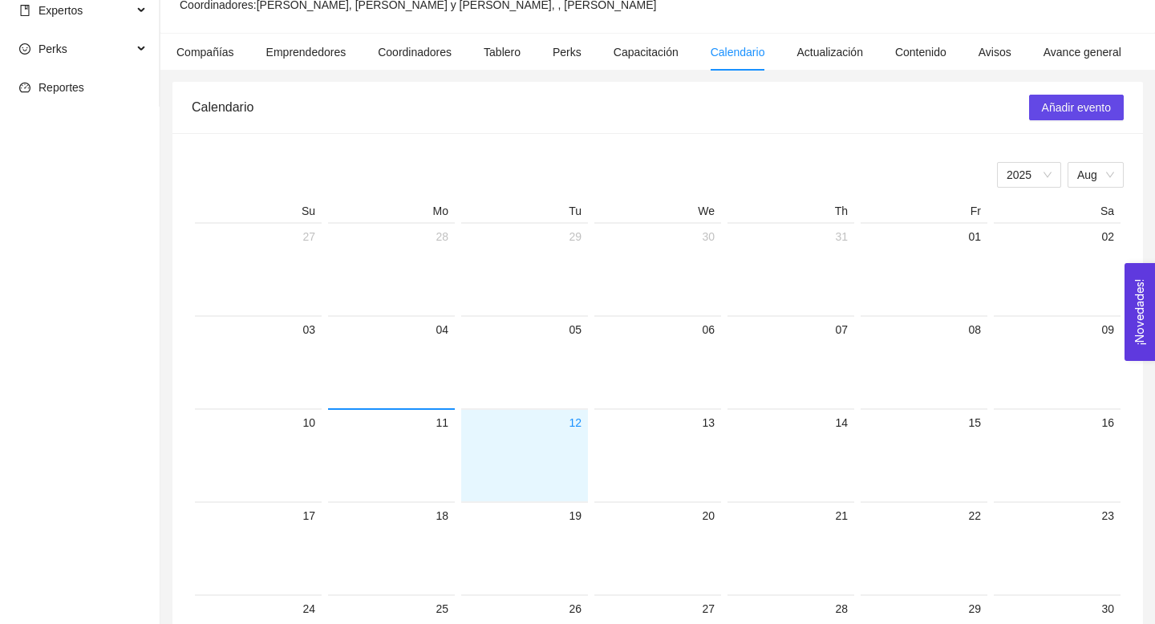
click at [568, 465] on div at bounding box center [525, 466] width 114 height 69
click at [553, 465] on div at bounding box center [525, 466] width 114 height 69
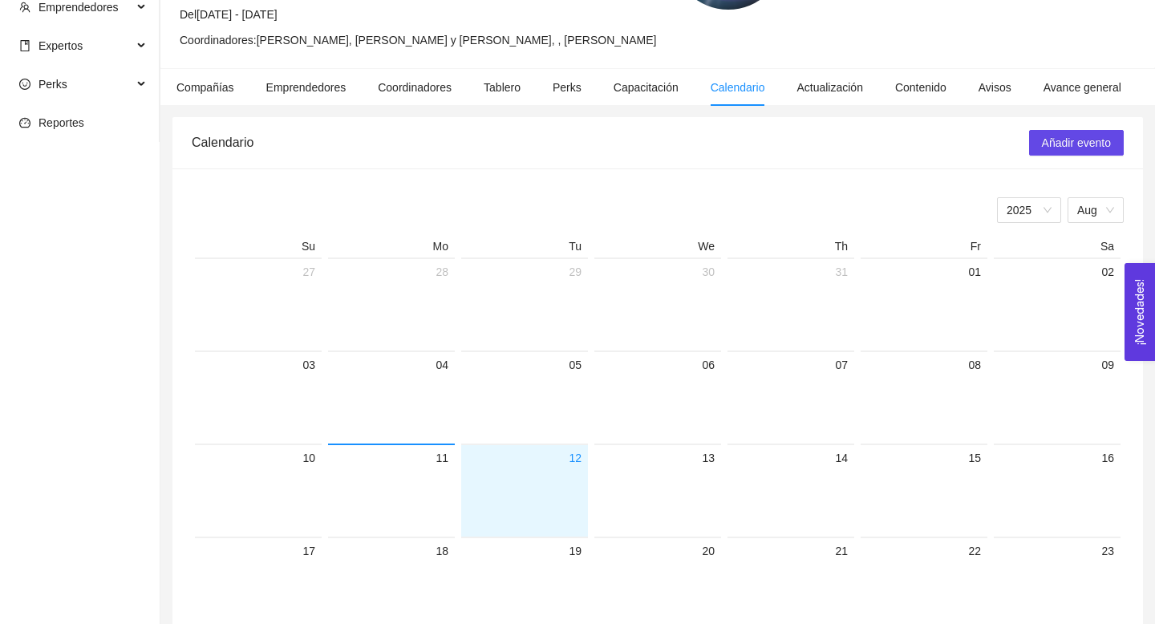
click at [514, 468] on div at bounding box center [525, 502] width 114 height 69
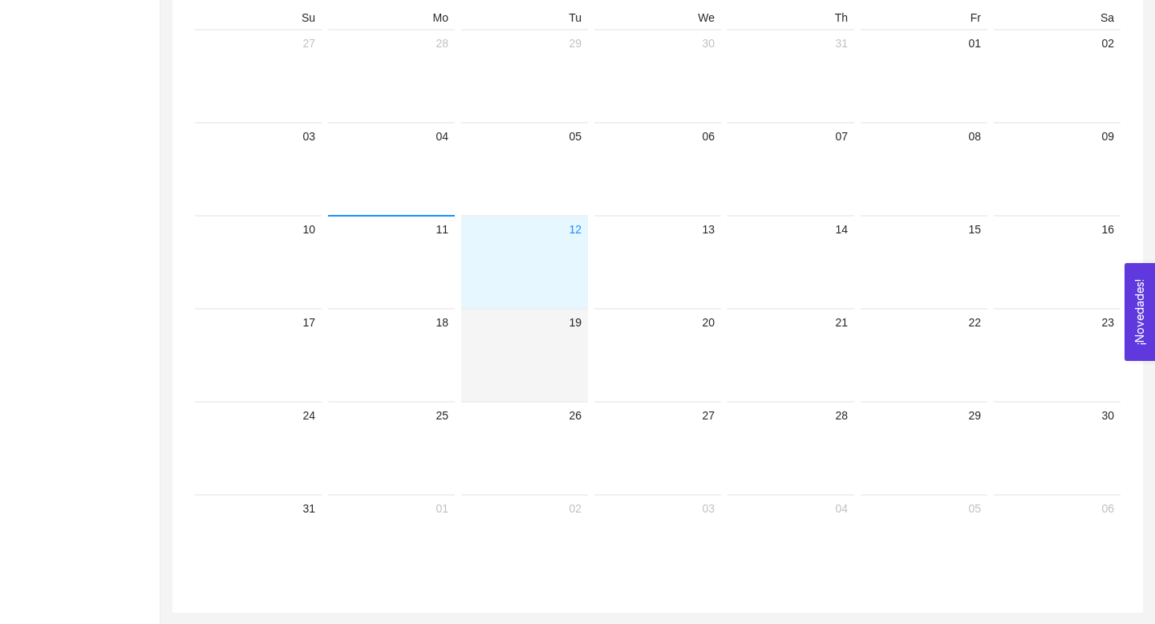
click at [540, 378] on div at bounding box center [525, 366] width 114 height 69
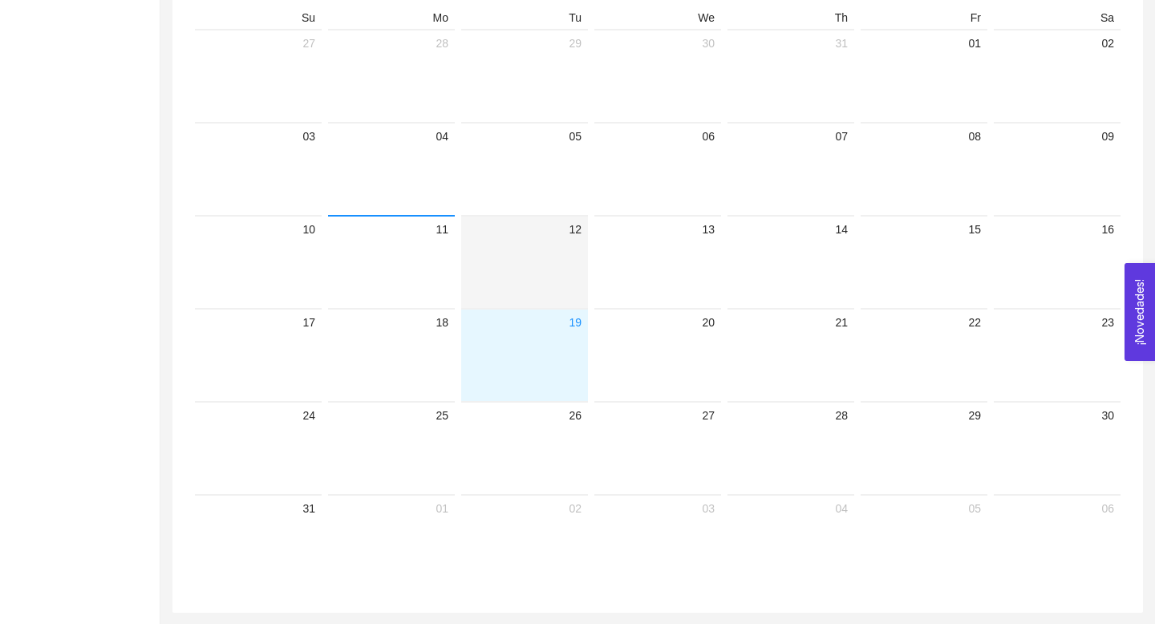
click at [541, 267] on div at bounding box center [525, 273] width 114 height 69
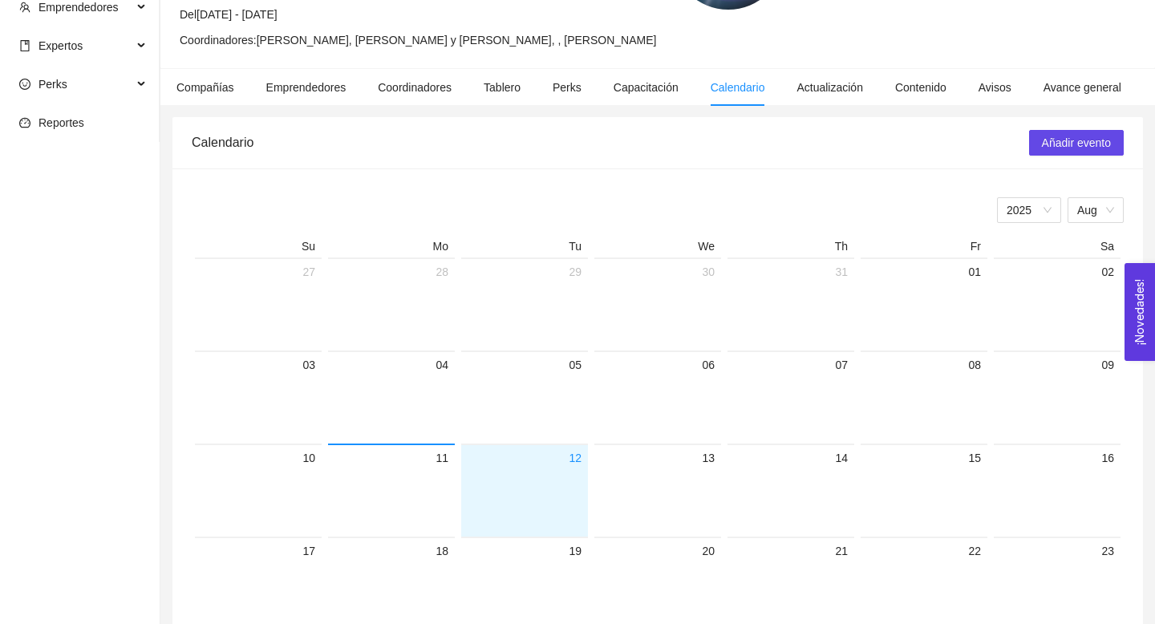
scroll to position [0, 0]
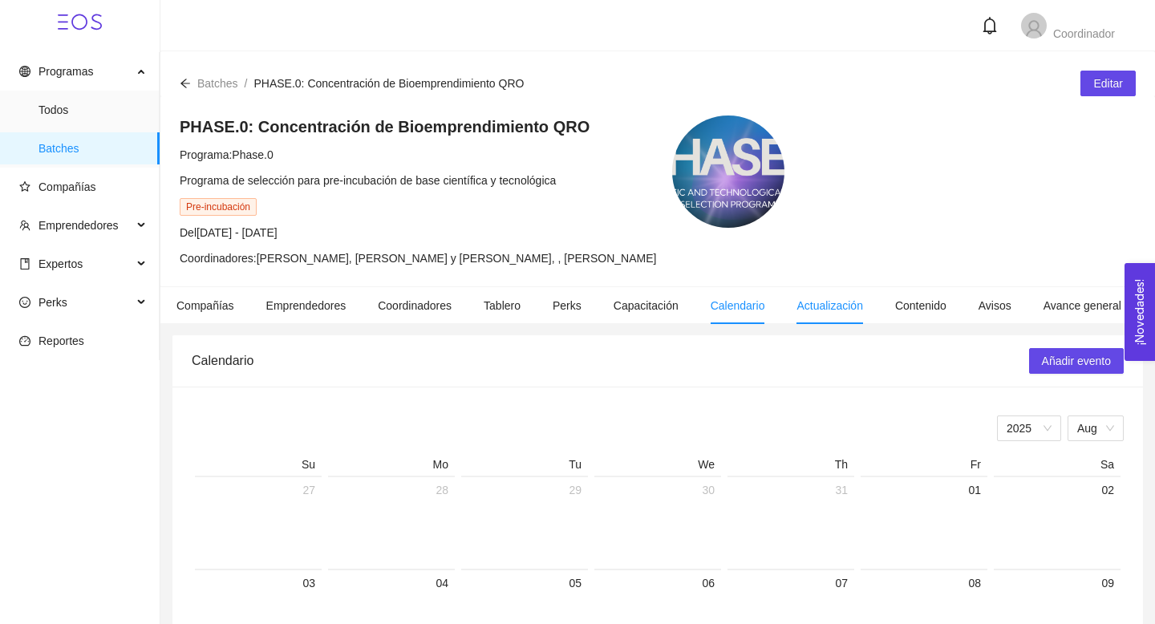
click at [846, 306] on span "Actualización" at bounding box center [830, 305] width 67 height 13
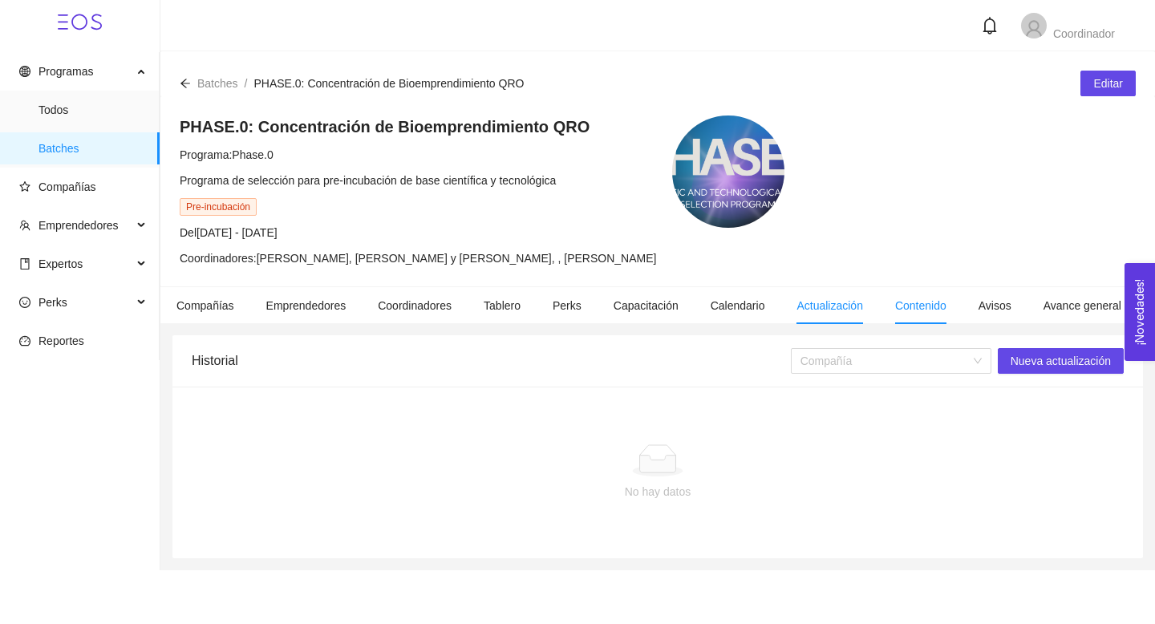
click at [939, 310] on span "Contenido" at bounding box center [920, 305] width 51 height 13
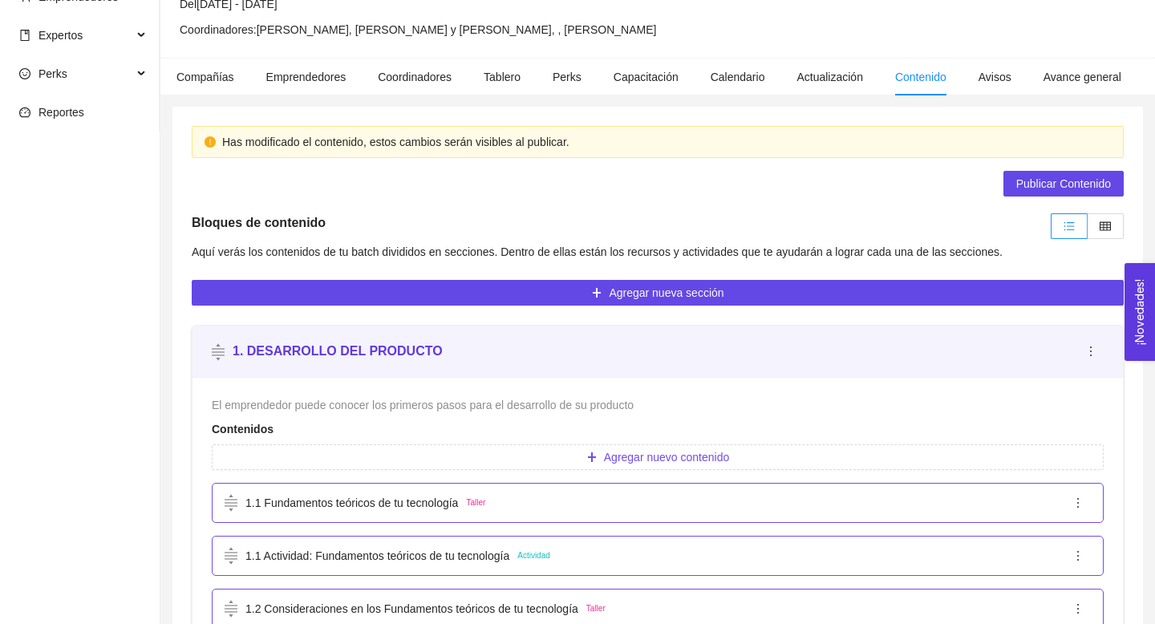
scroll to position [209, 0]
